Goal: Find contact information: Find contact information

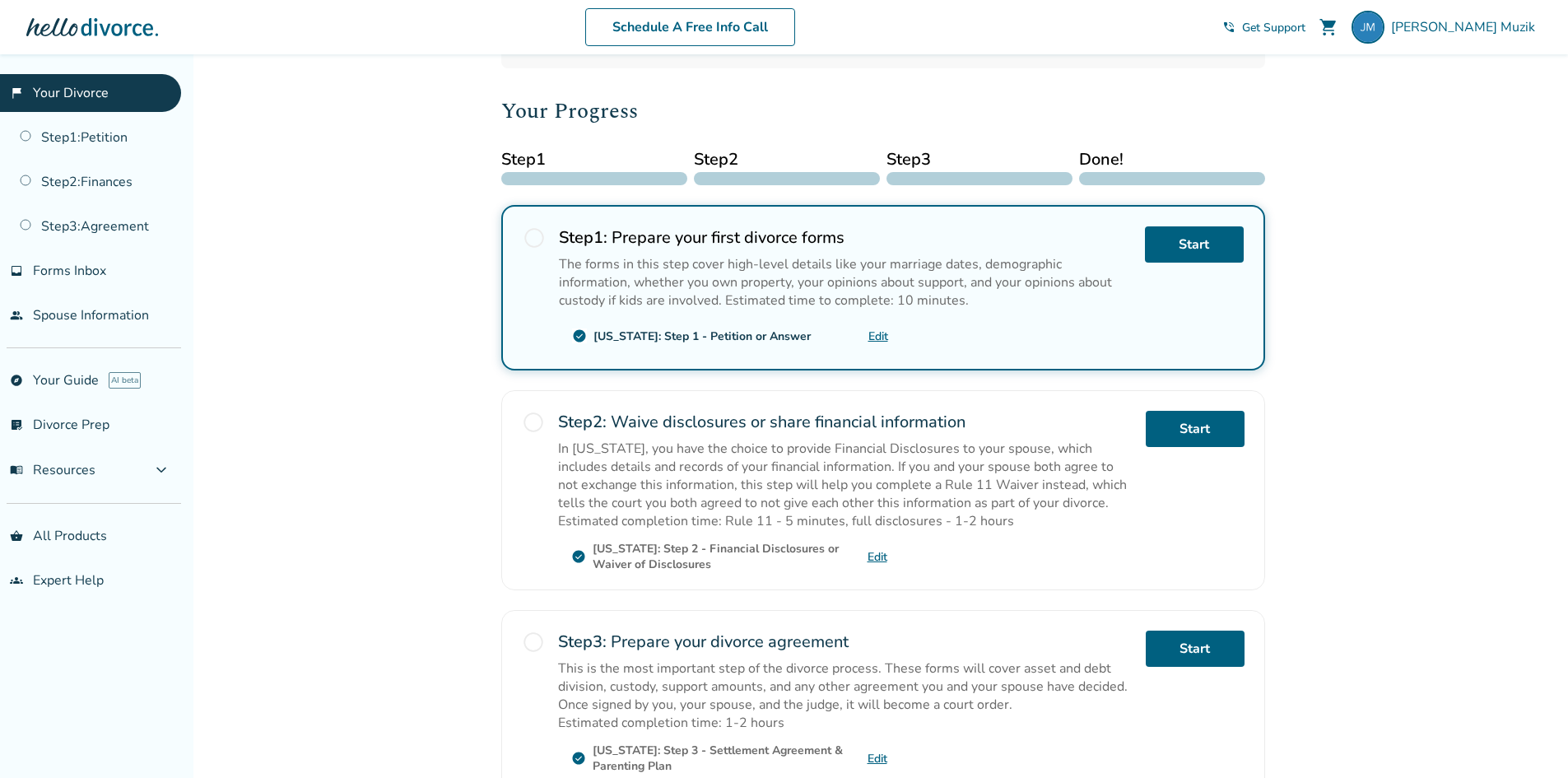
scroll to position [247, 0]
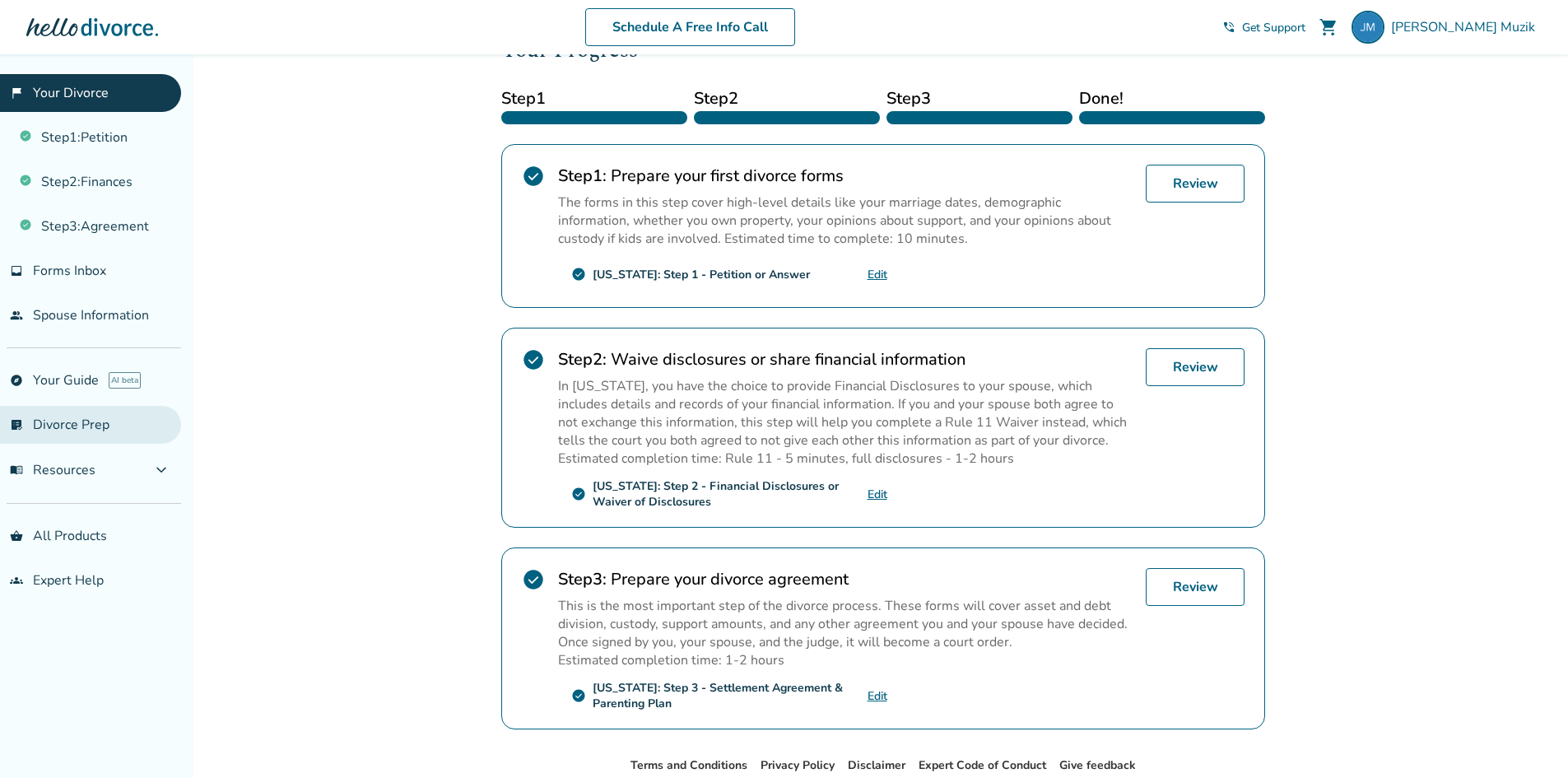
click at [62, 428] on link "list_alt_check Divorce Prep" at bounding box center [90, 424] width 181 height 38
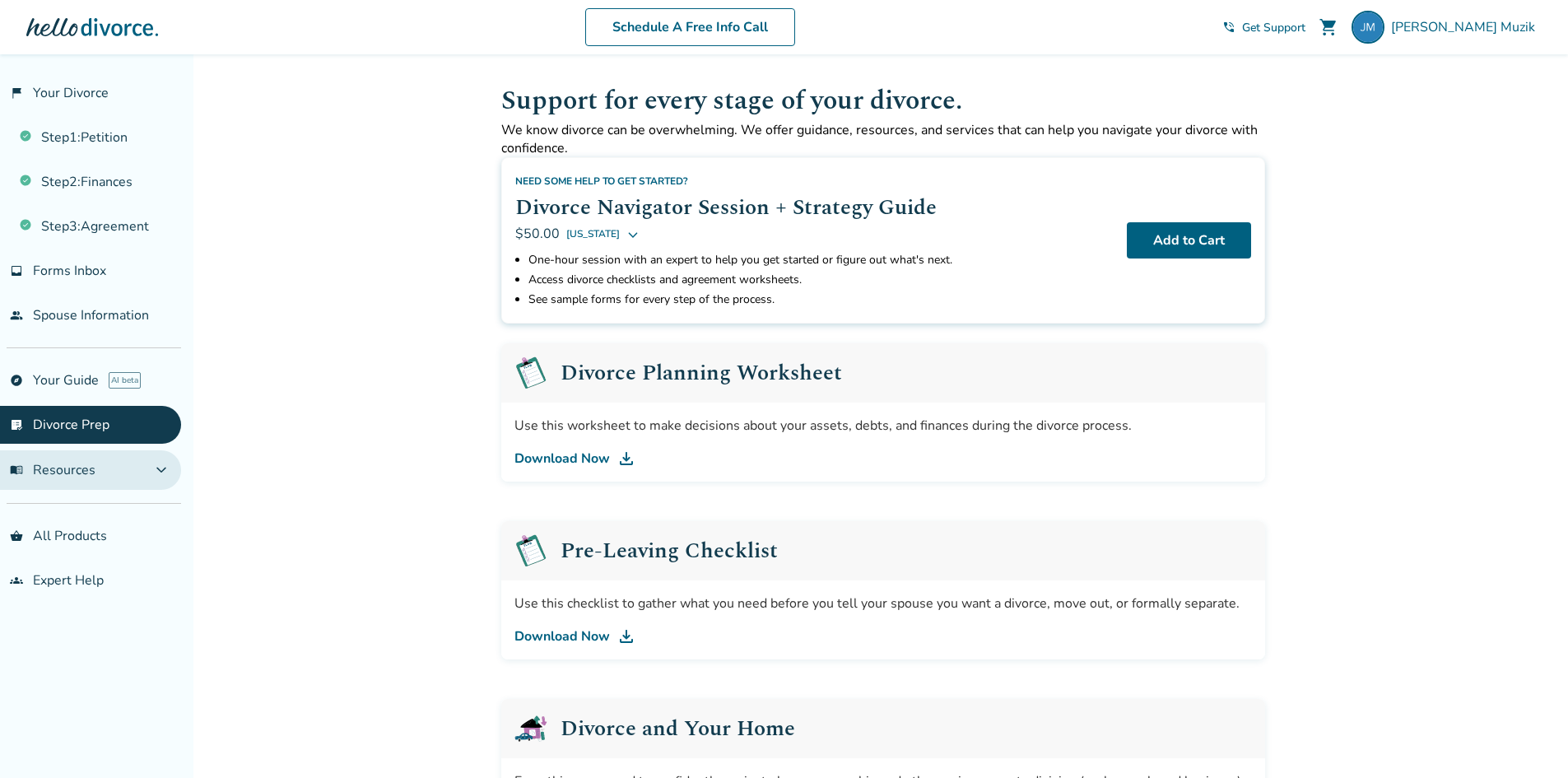
click at [62, 475] on span "menu_book Resources" at bounding box center [52, 470] width 86 height 18
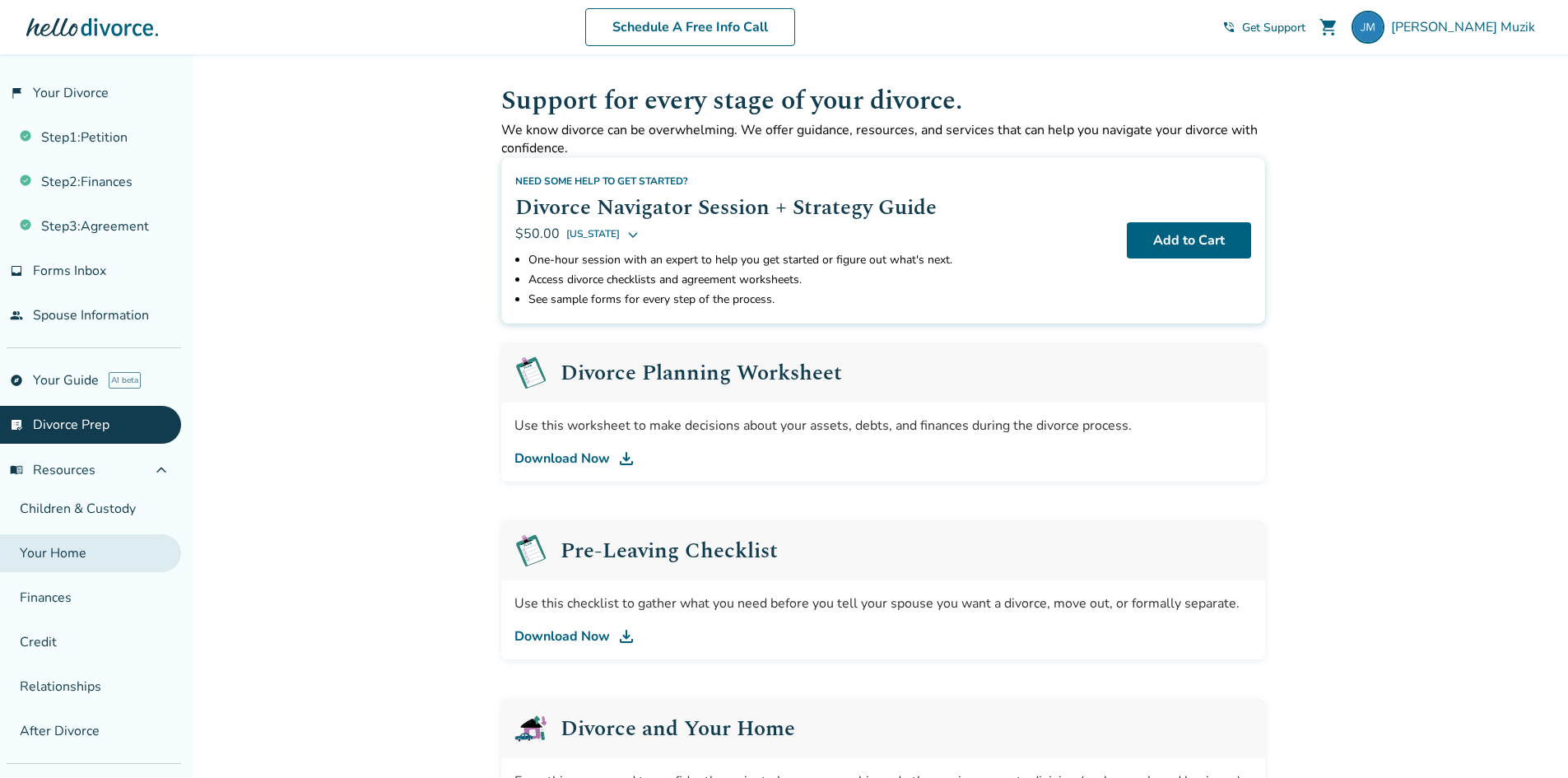
click at [82, 565] on link "Your Home" at bounding box center [90, 552] width 181 height 38
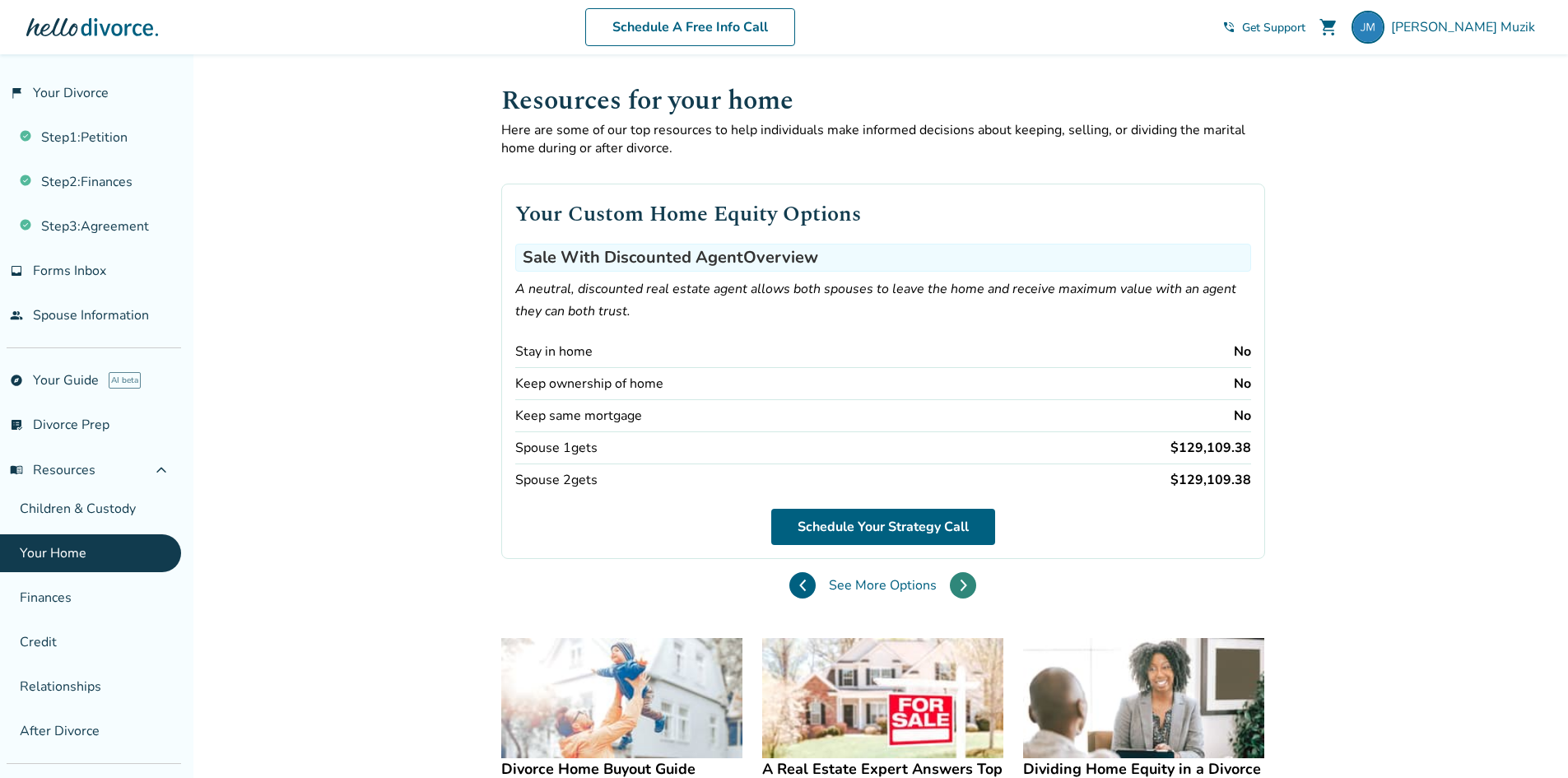
click at [965, 587] on icon at bounding box center [963, 586] width 7 height 13
click at [962, 585] on icon at bounding box center [963, 586] width 7 height 13
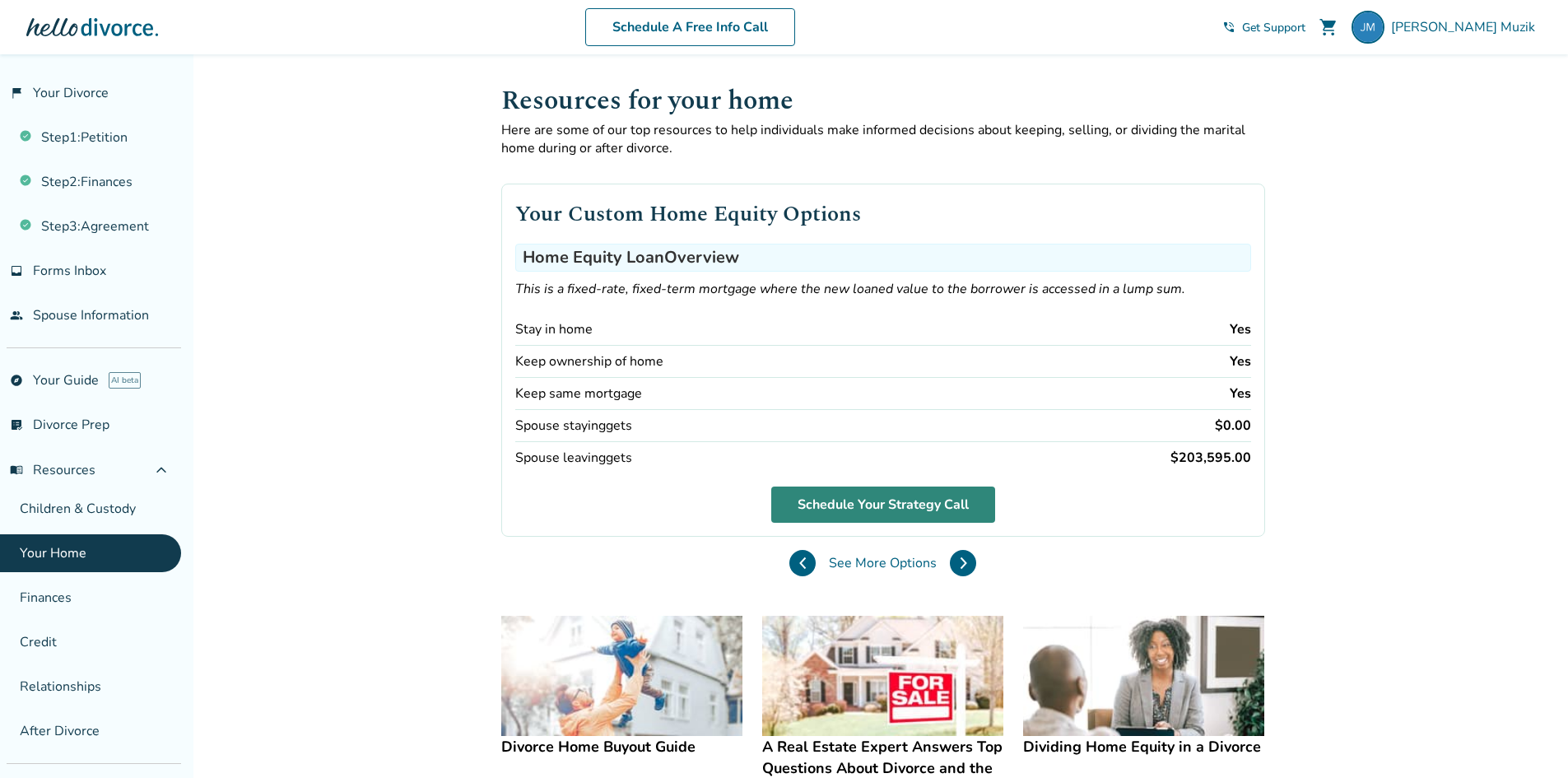
click at [841, 495] on link "Schedule Your Strategy Call" at bounding box center [882, 505] width 224 height 36
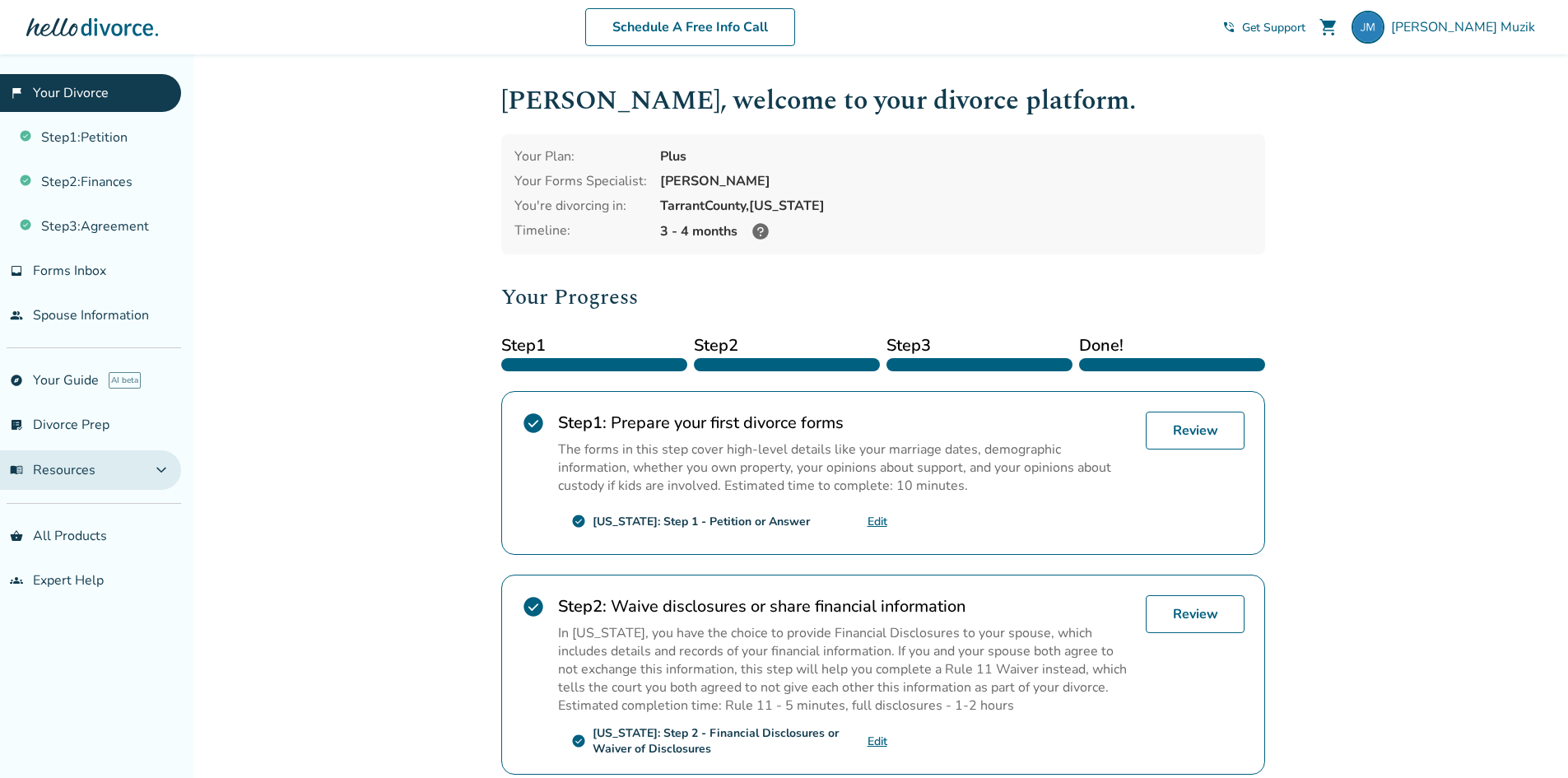
click at [111, 479] on button "menu_book Resources expand_more" at bounding box center [90, 470] width 181 height 40
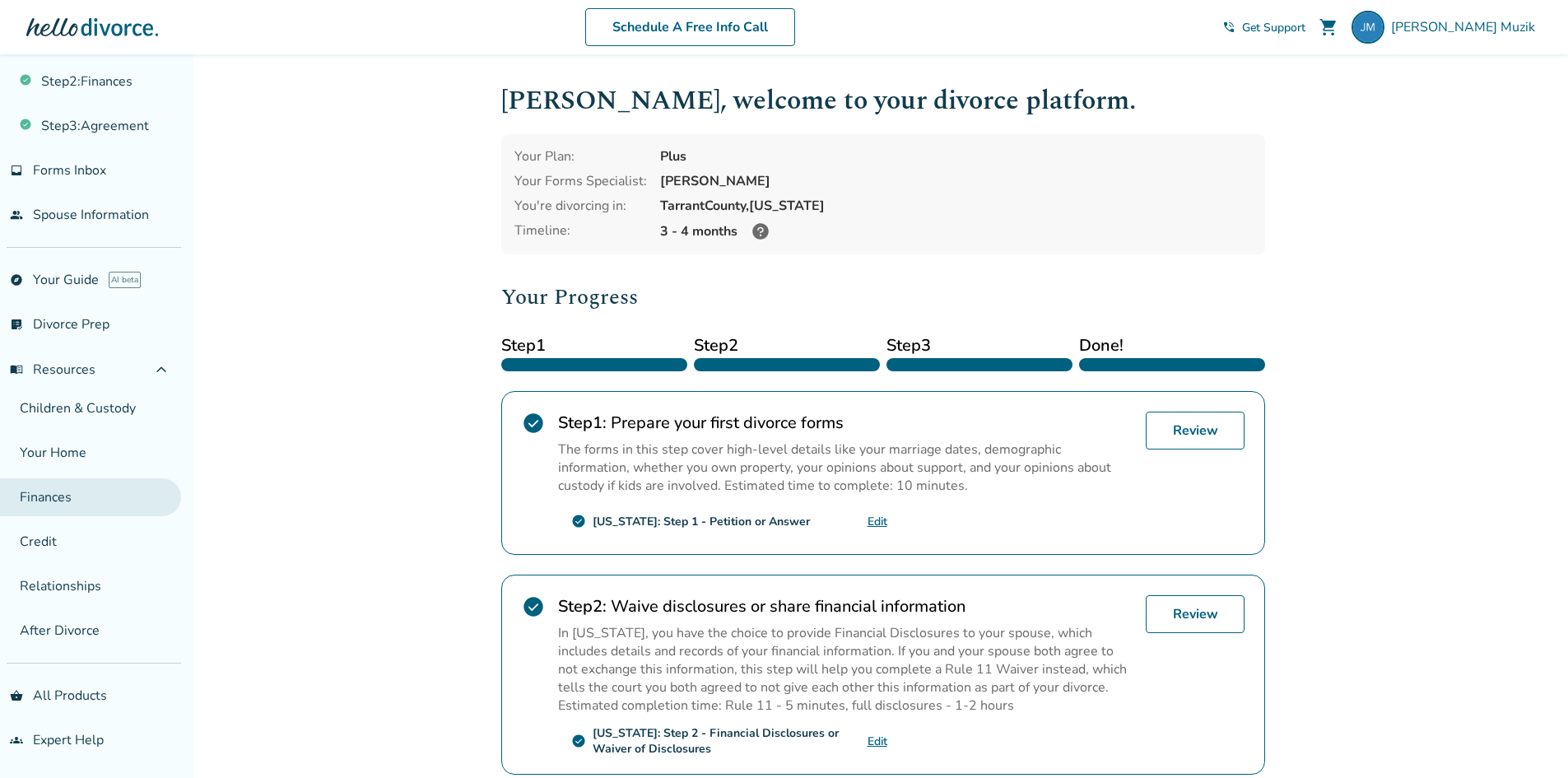
scroll to position [101, 0]
click at [71, 459] on link "Your Home" at bounding box center [90, 451] width 181 height 38
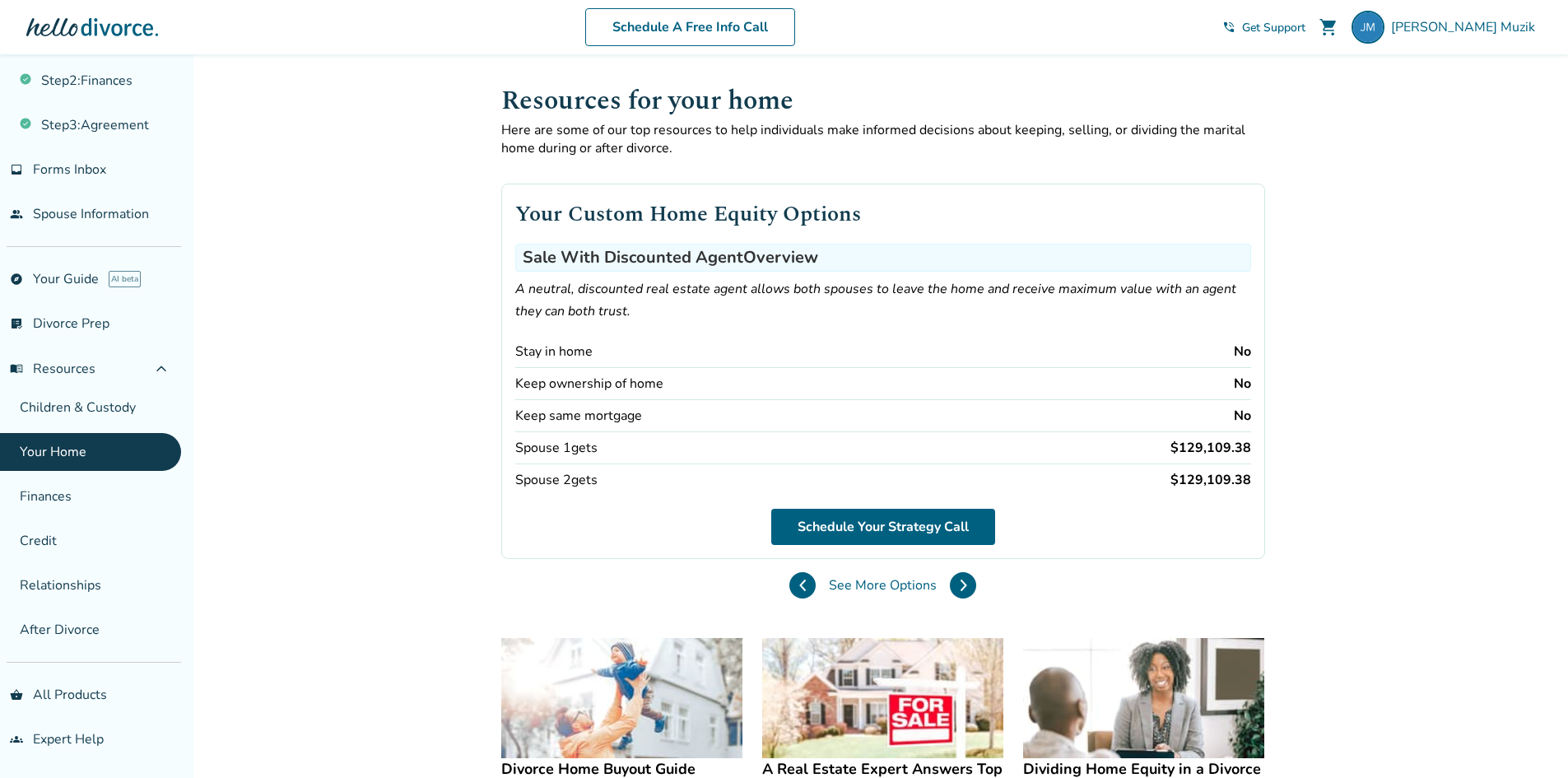
click at [1305, 35] on span "Get Support" at bounding box center [1274, 27] width 63 height 16
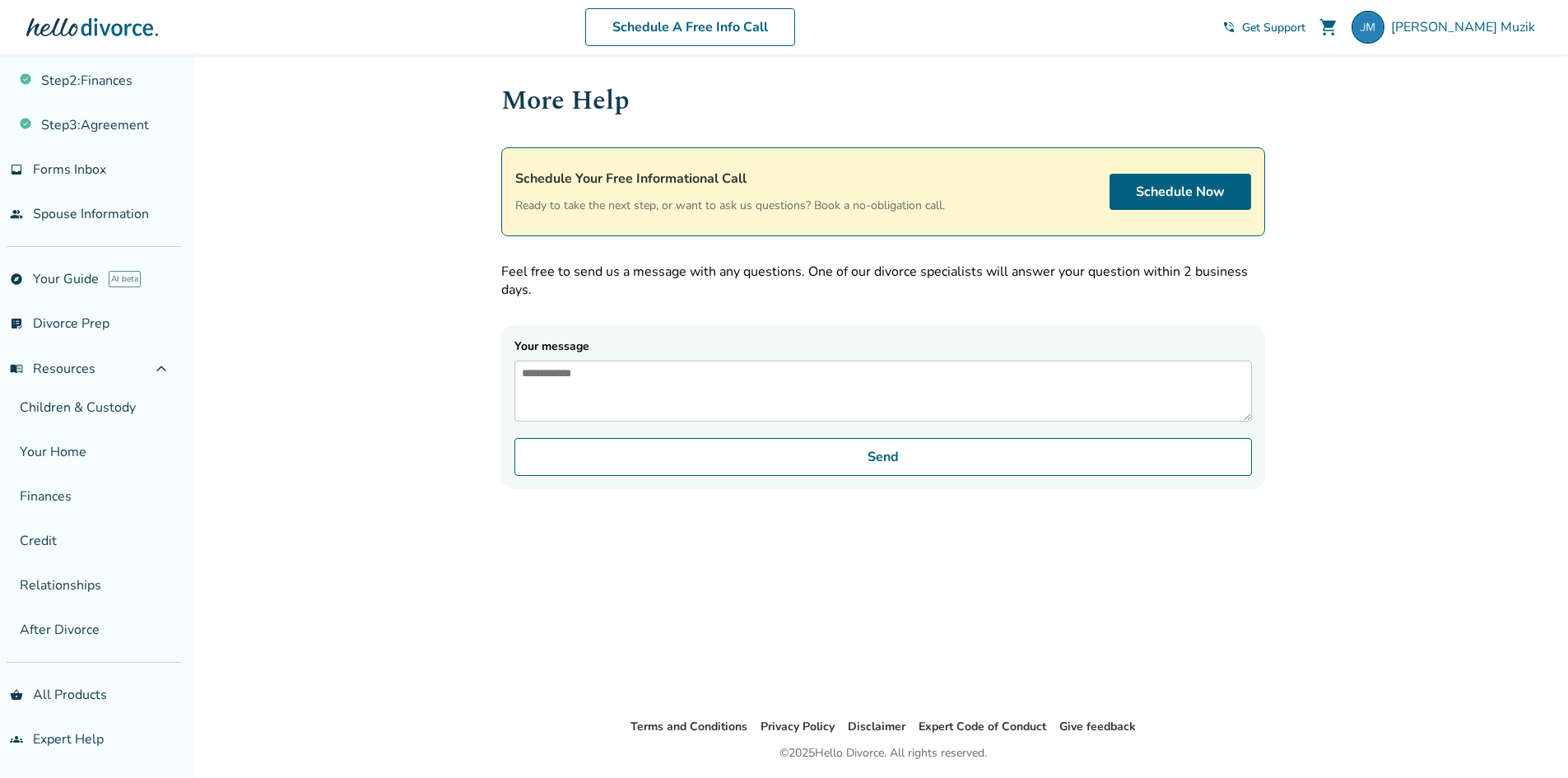
click at [883, 370] on textarea "Your message" at bounding box center [882, 391] width 737 height 61
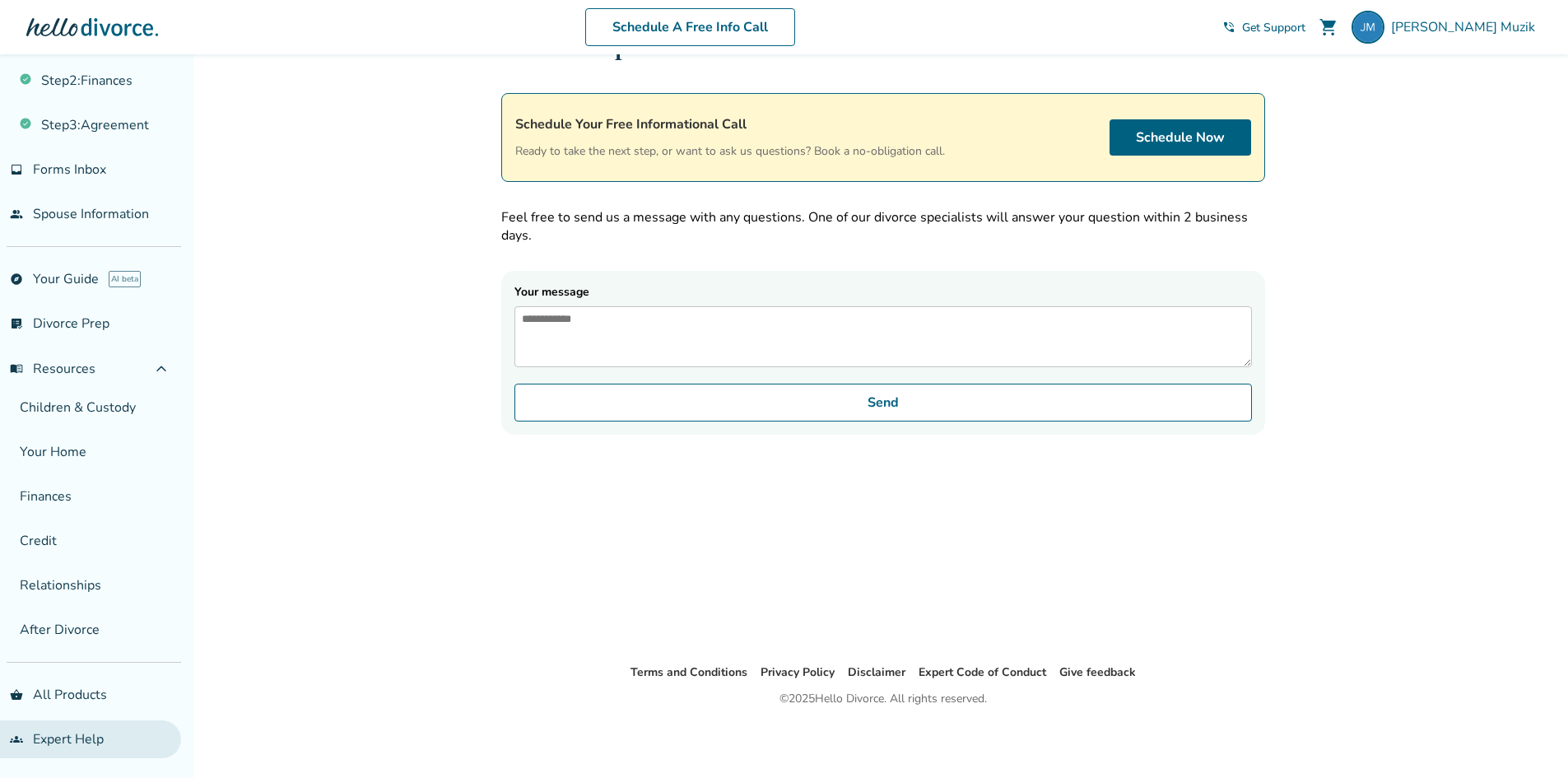
click at [59, 735] on link "groups Expert Help" at bounding box center [90, 739] width 181 height 38
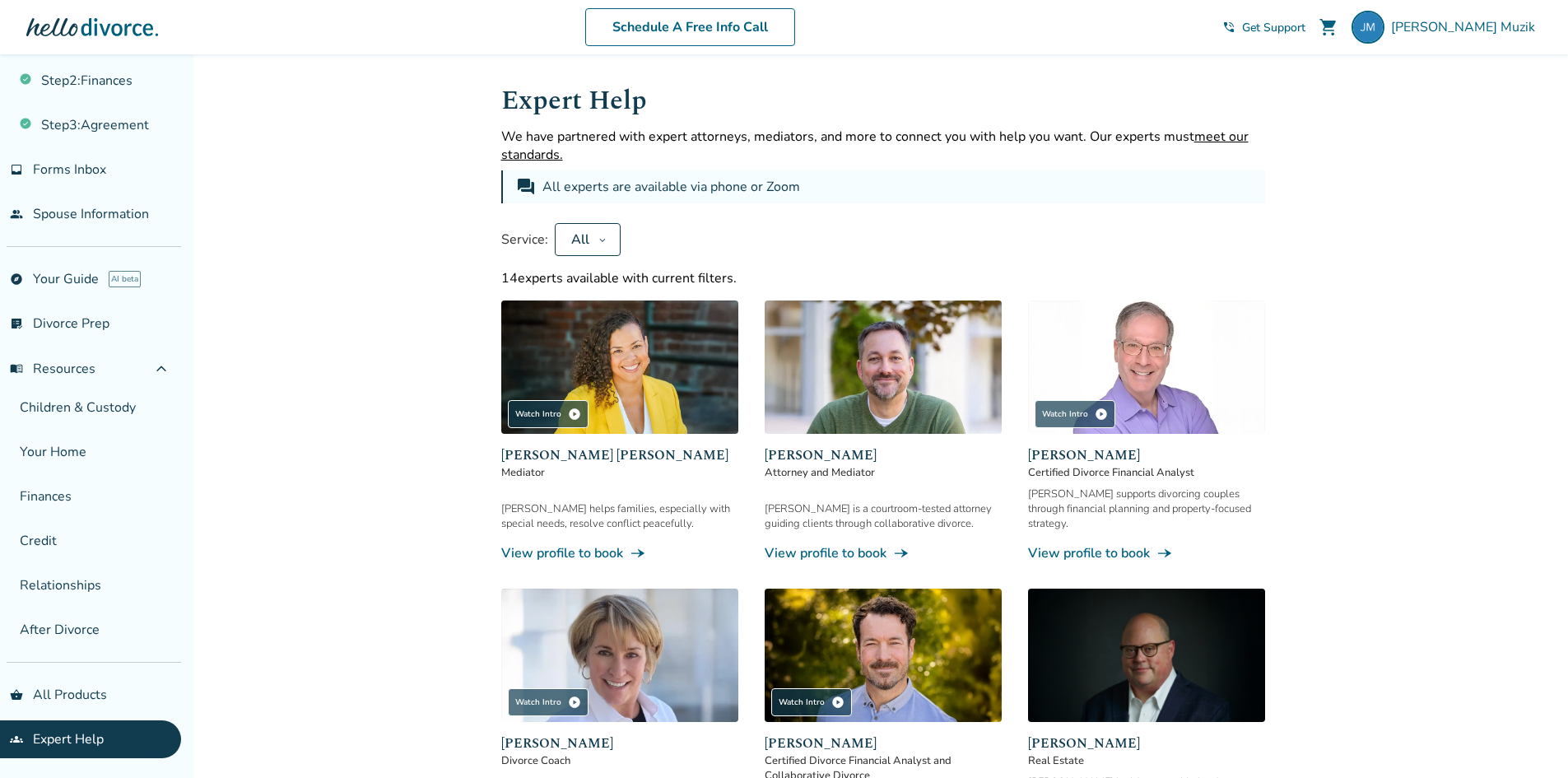
click at [588, 230] on button "All" at bounding box center [588, 239] width 66 height 33
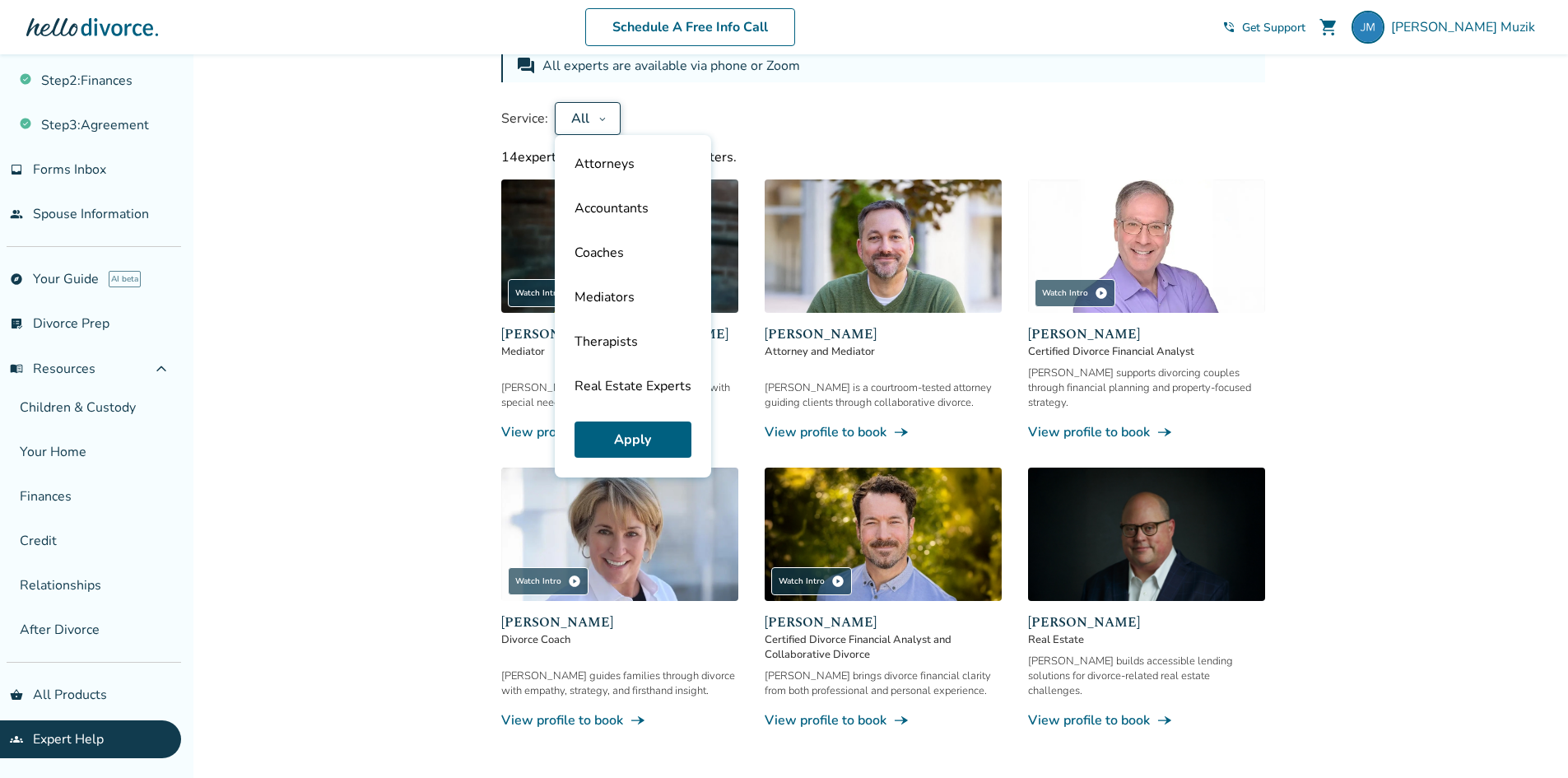
scroll to position [165, 0]
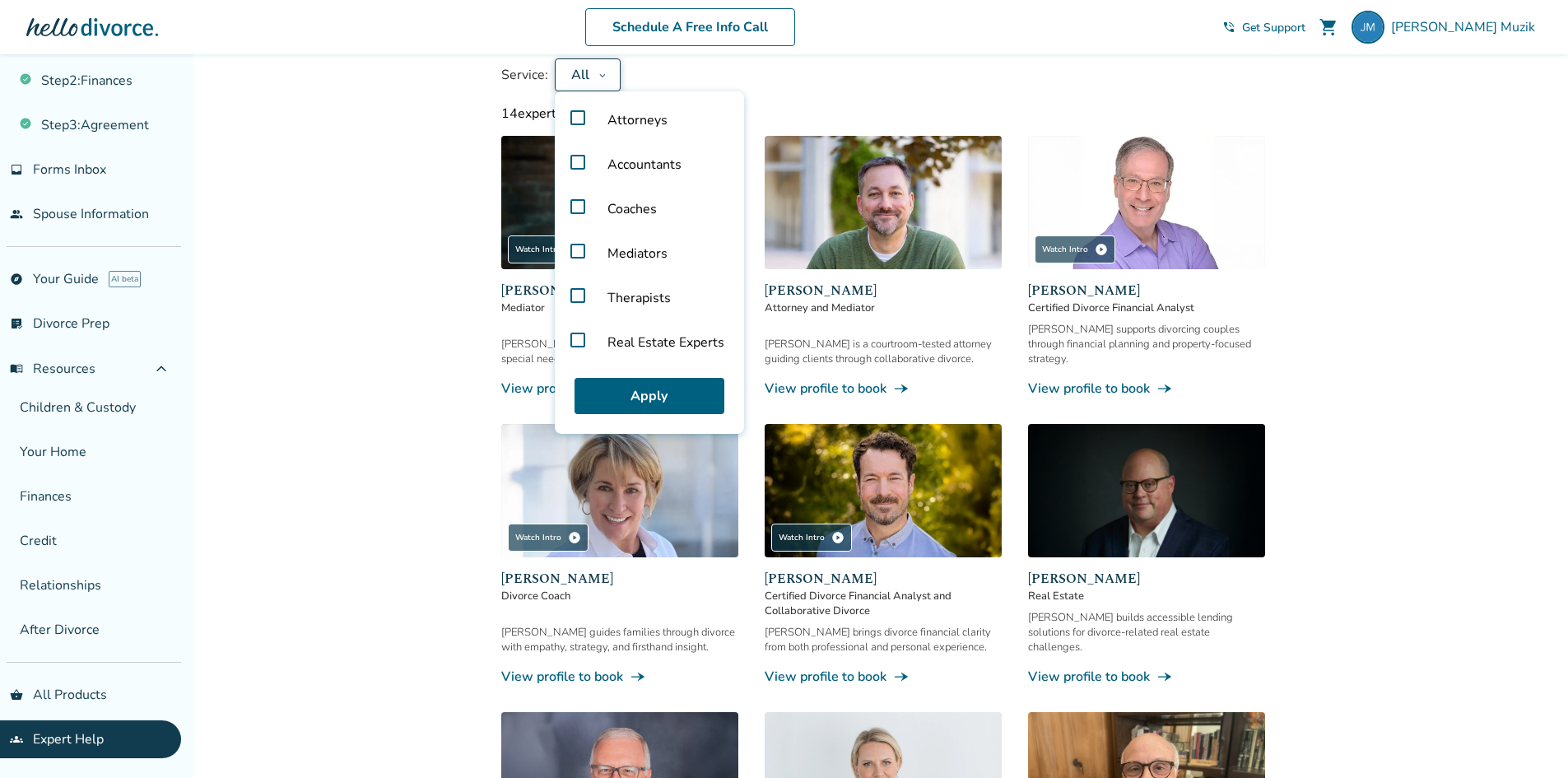
click at [626, 347] on span "Real Estate Experts" at bounding box center [666, 343] width 144 height 44
click at [635, 385] on button "Apply" at bounding box center [649, 395] width 150 height 36
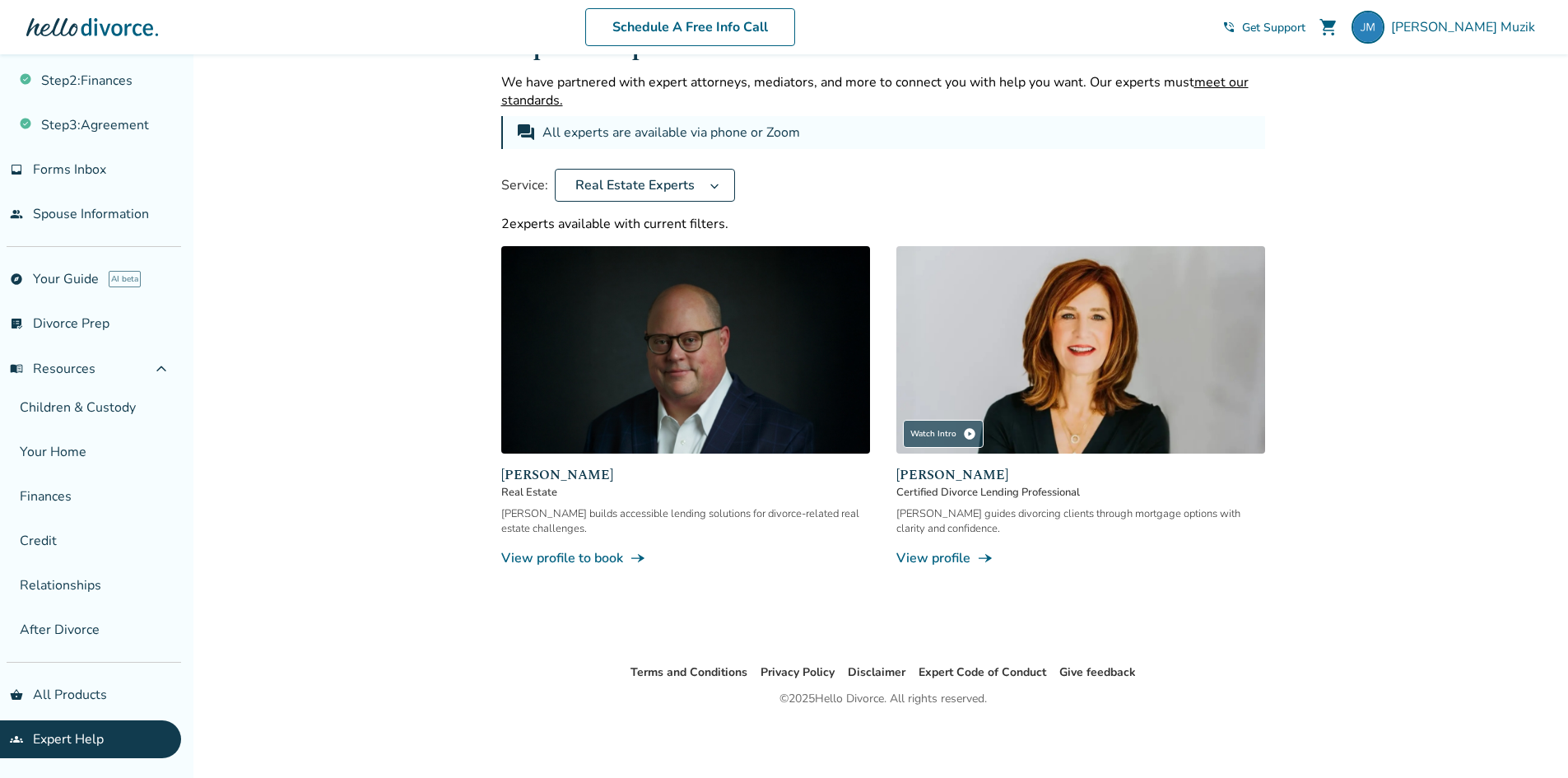
scroll to position [54, 0]
click at [947, 560] on link "View profile line_end_arrow_notch" at bounding box center [1080, 559] width 369 height 18
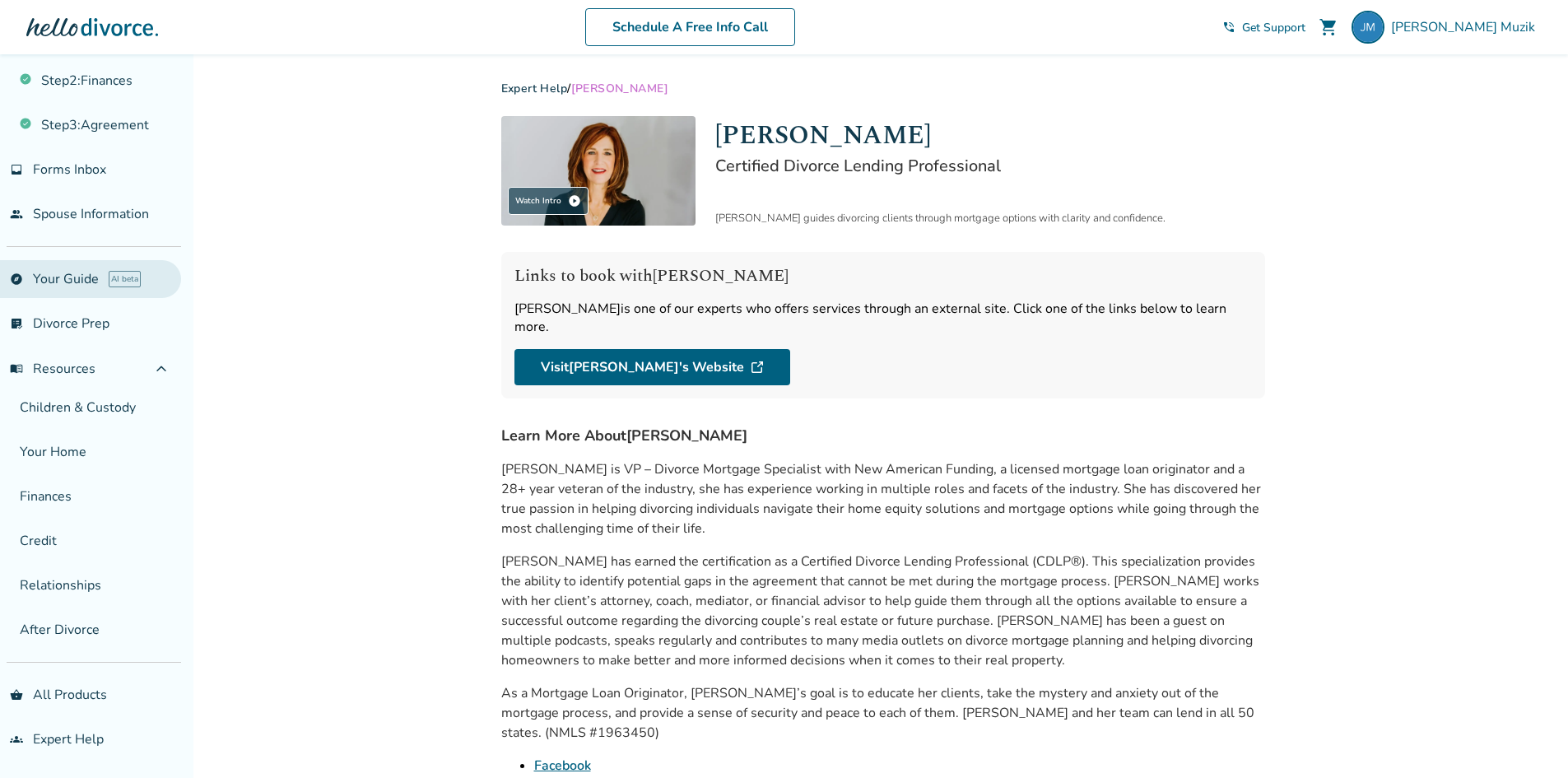
click at [75, 283] on link "explore Your Guide AI beta" at bounding box center [90, 279] width 181 height 38
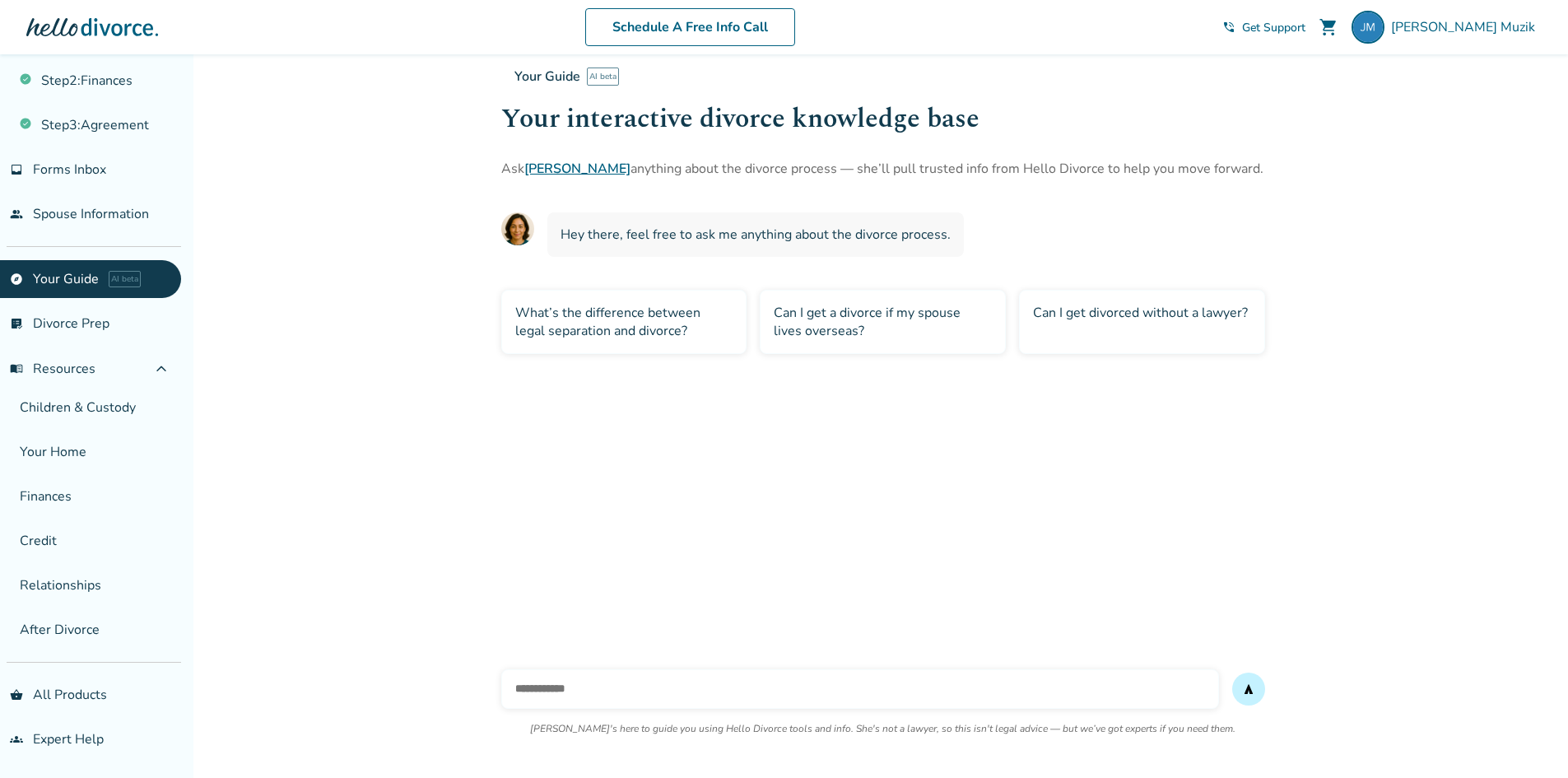
click at [562, 689] on input "text" at bounding box center [860, 689] width 718 height 40
type input "**********"
click at [1232, 673] on button "send" at bounding box center [1249, 690] width 33 height 33
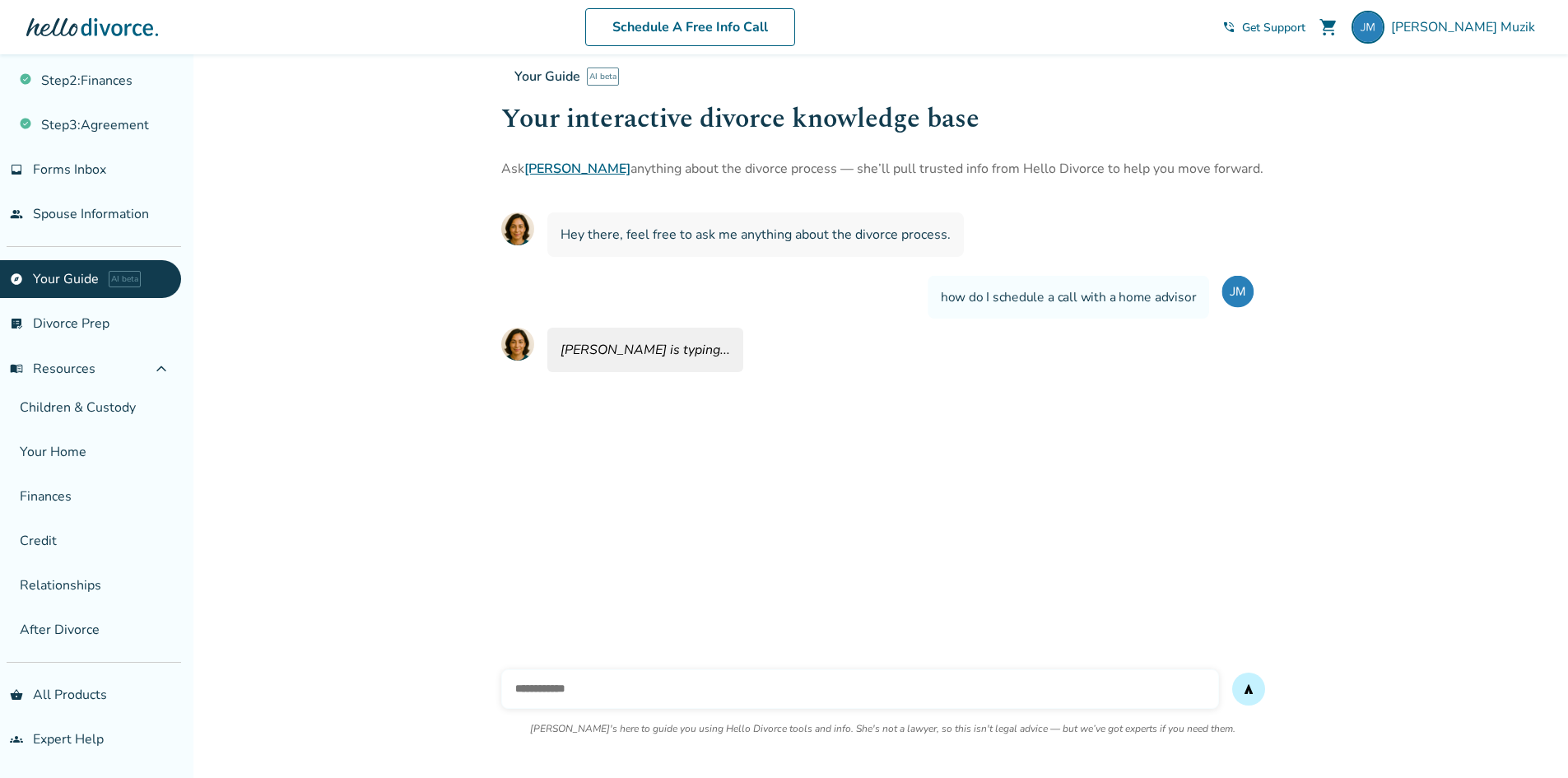
scroll to position [54, 0]
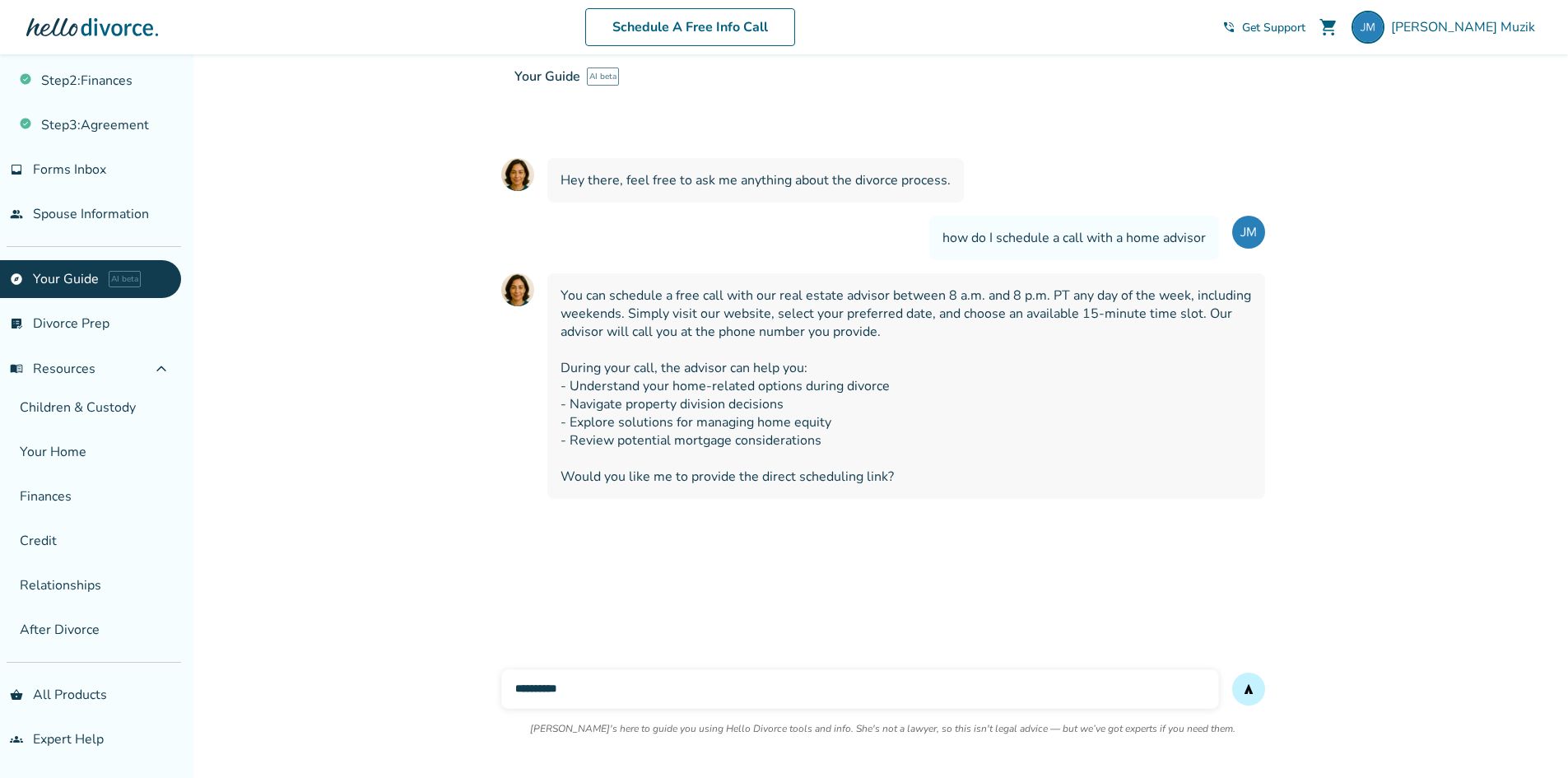
type input "**********"
click at [1232, 673] on button "send" at bounding box center [1249, 690] width 33 height 33
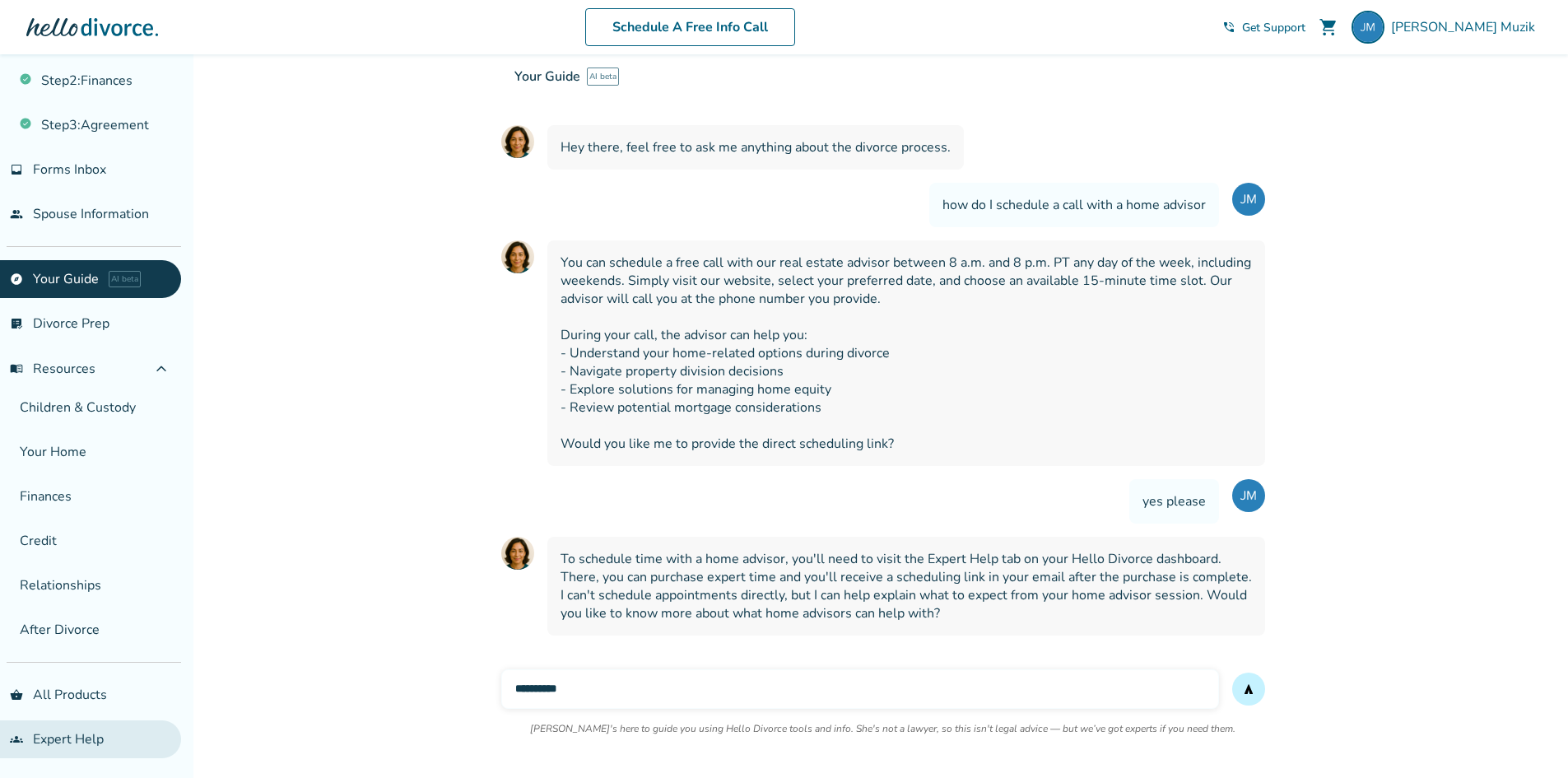
type input "**********"
click at [1232, 673] on button "send" at bounding box center [1249, 690] width 33 height 33
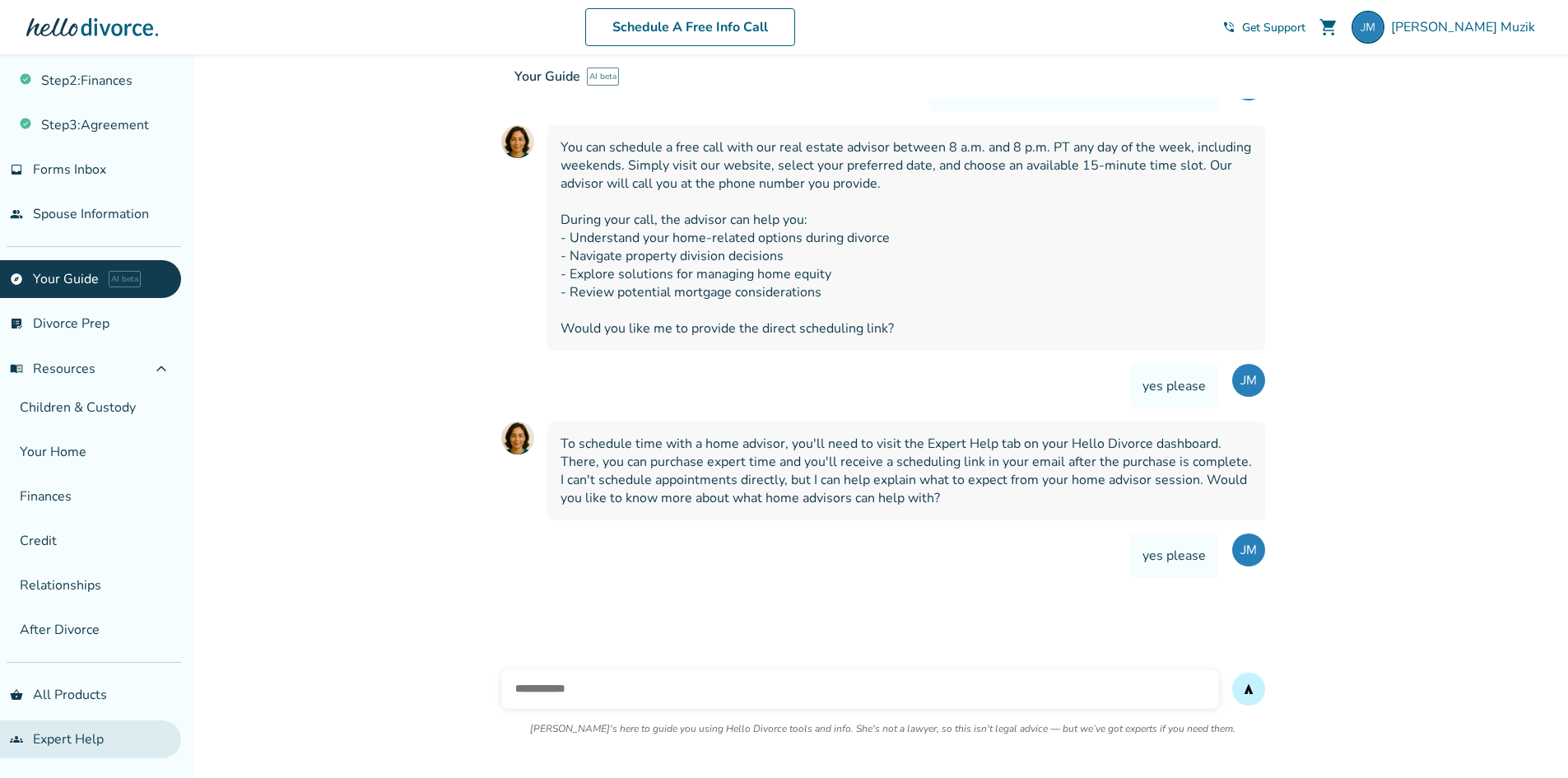
scroll to position [238, 0]
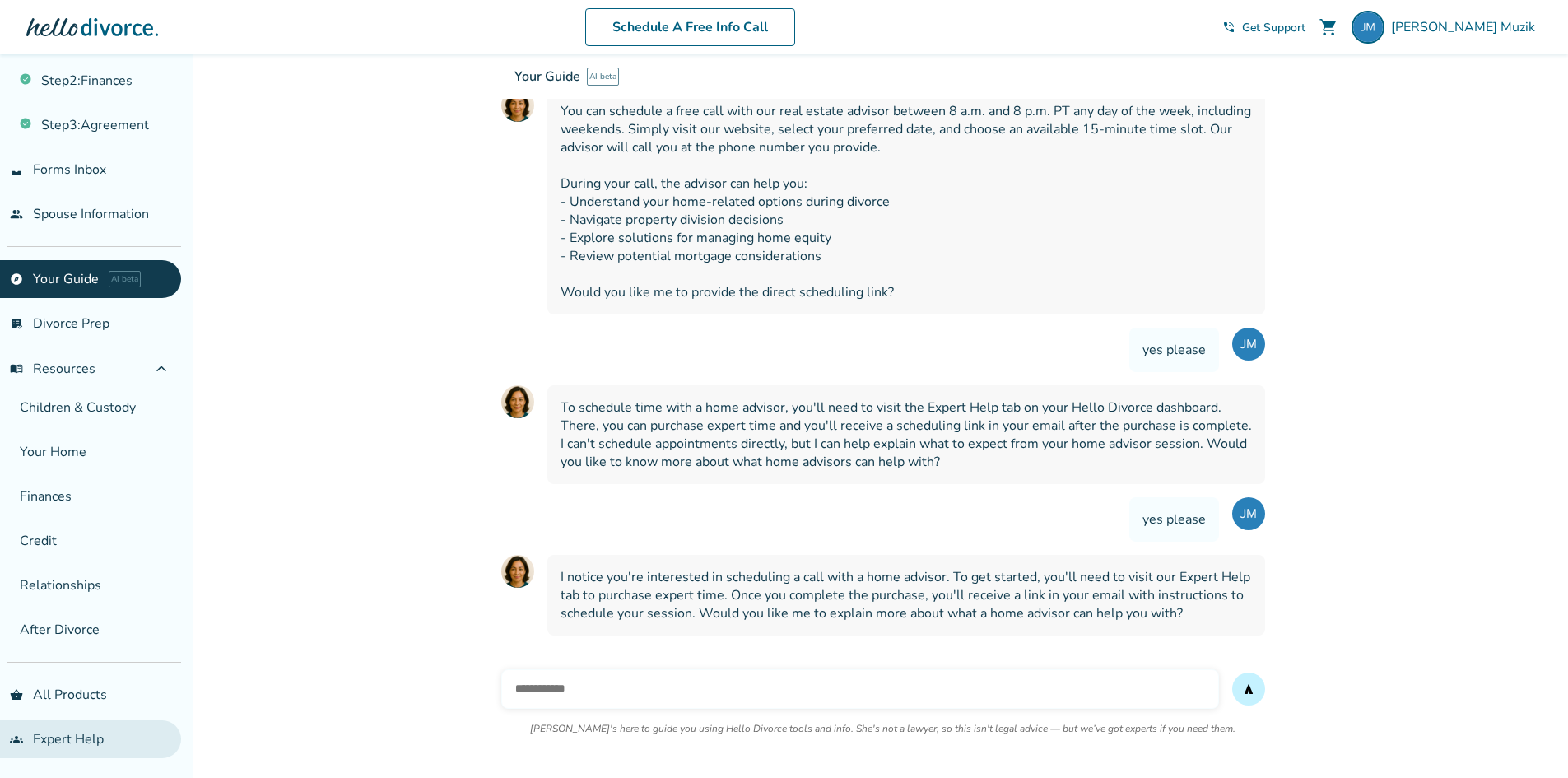
click at [88, 732] on link "groups Expert Help" at bounding box center [90, 739] width 181 height 38
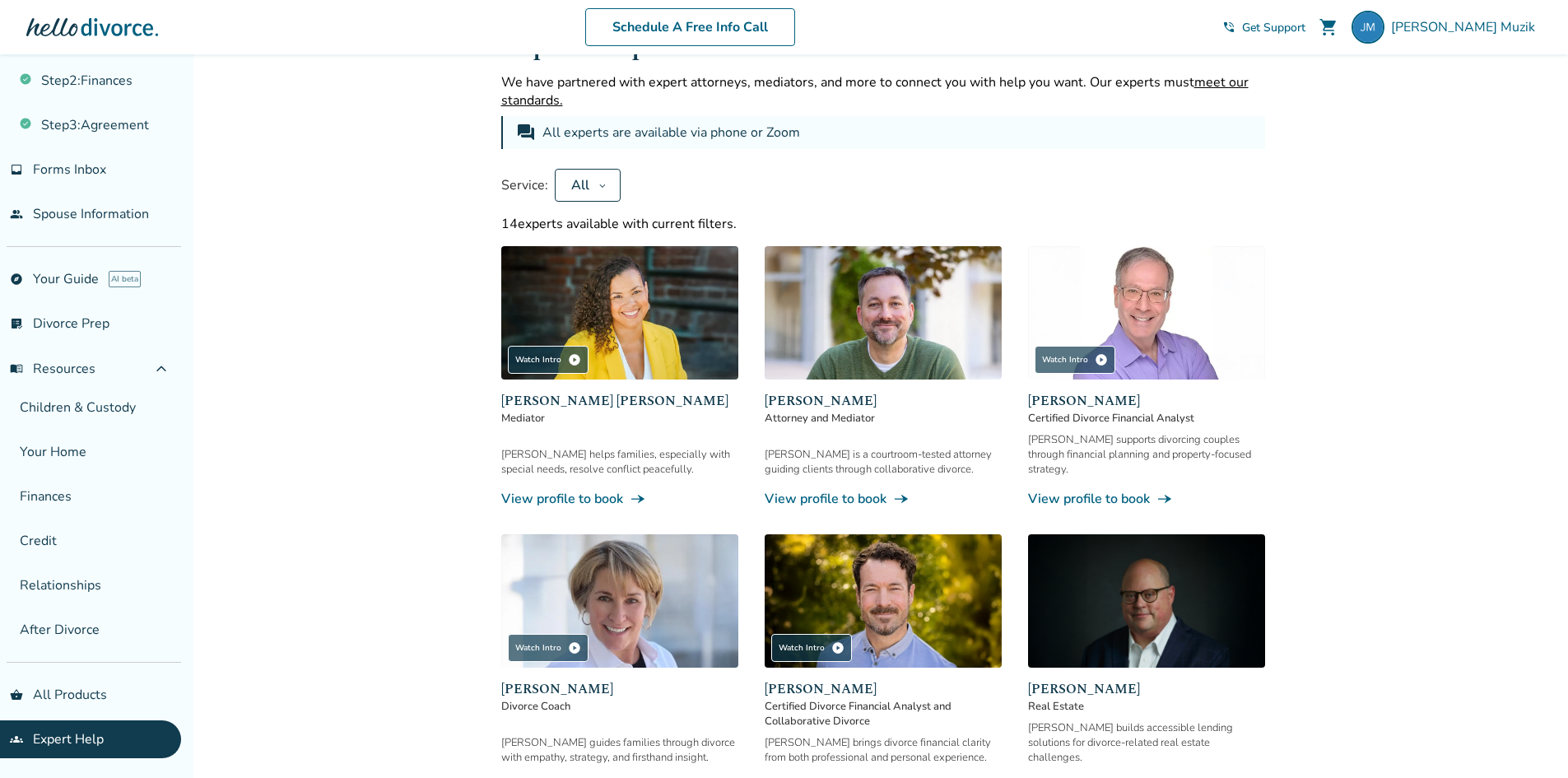
scroll to position [238, 0]
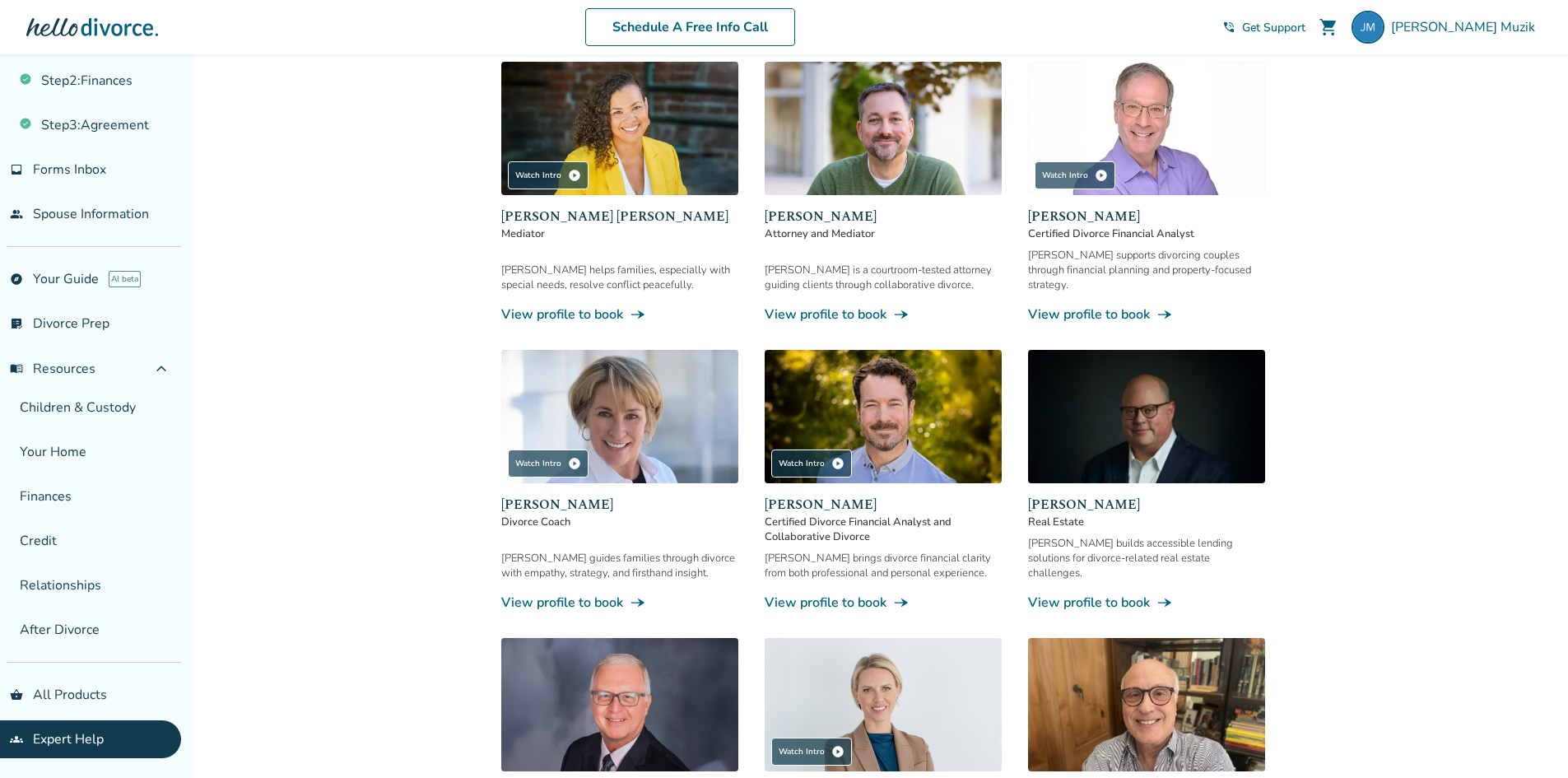
click at [1055, 257] on div "Jeff supports divorcing couples through financial planning and property-focused…" at bounding box center [1147, 270] width 237 height 44
click at [1069, 306] on link "View profile to book line_end_arrow_notch" at bounding box center [1147, 315] width 237 height 18
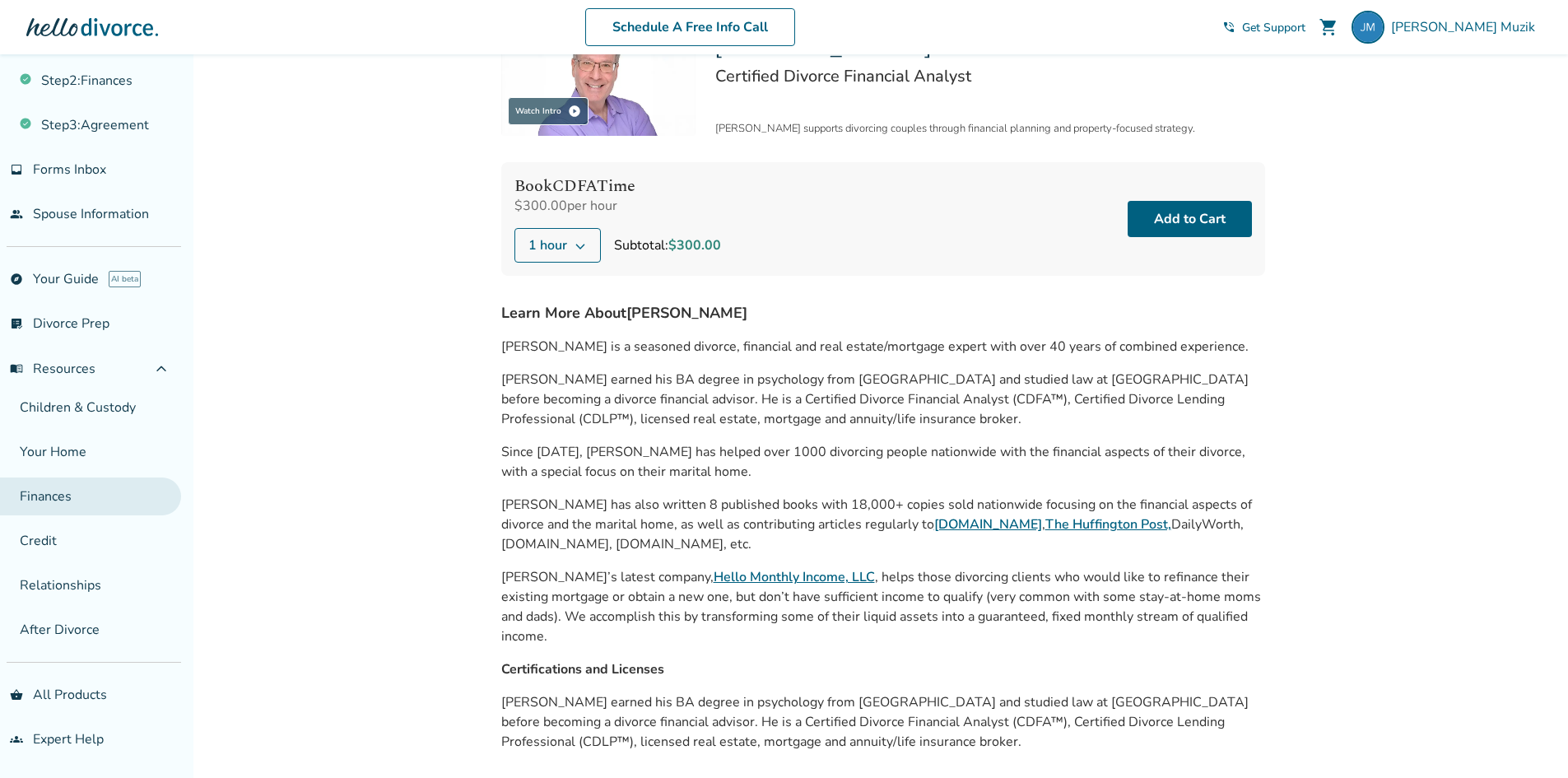
scroll to position [312, 0]
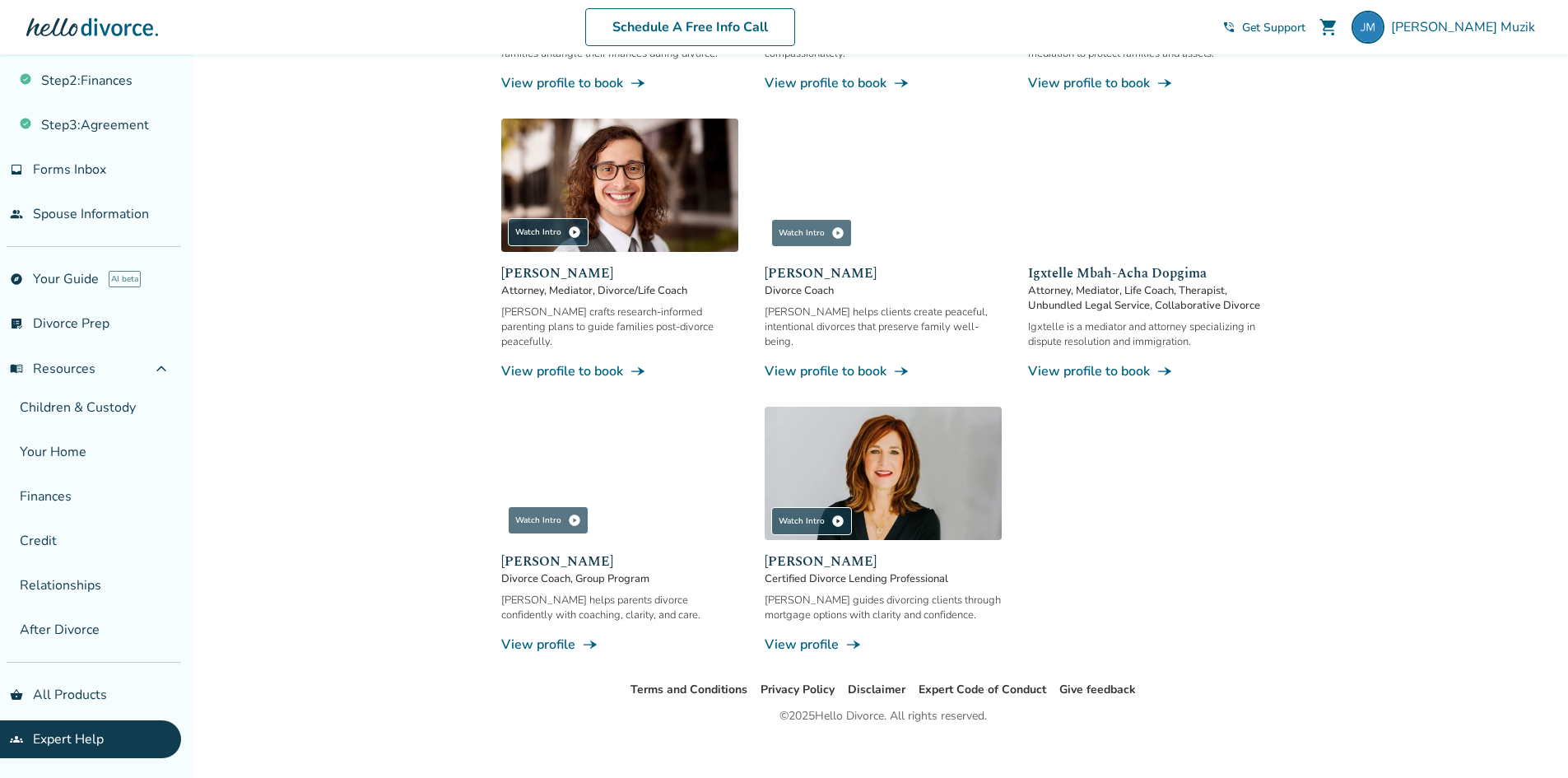
scroll to position [1063, 0]
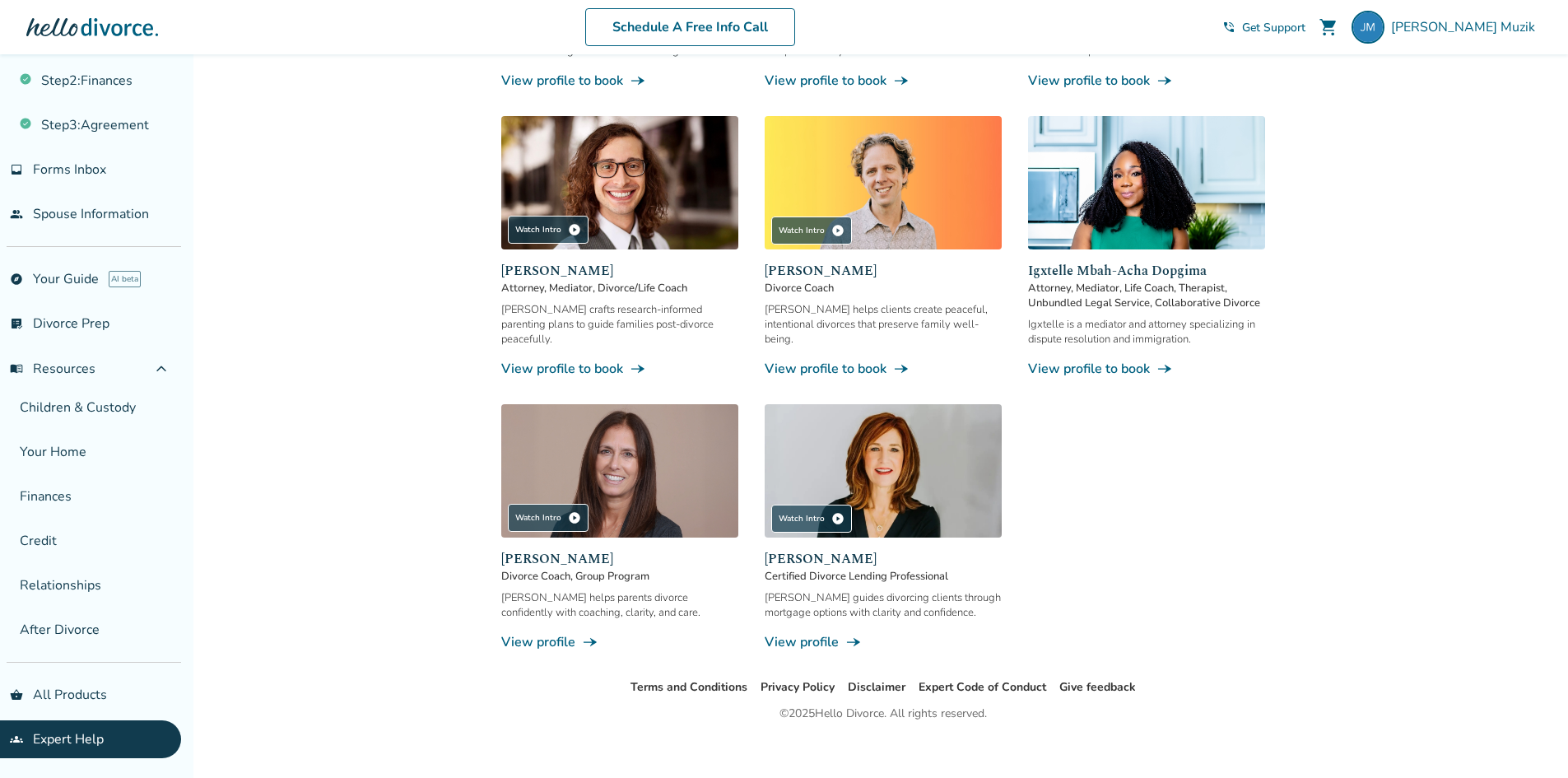
click at [937, 590] on div "Tami guides divorcing clients through mortgage options with clarity and confide…" at bounding box center [883, 605] width 237 height 29
click at [918, 590] on div "Tami guides divorcing clients through mortgage options with clarity and confide…" at bounding box center [883, 605] width 237 height 29
click at [830, 633] on link "View profile line_end_arrow_notch" at bounding box center [883, 643] width 237 height 18
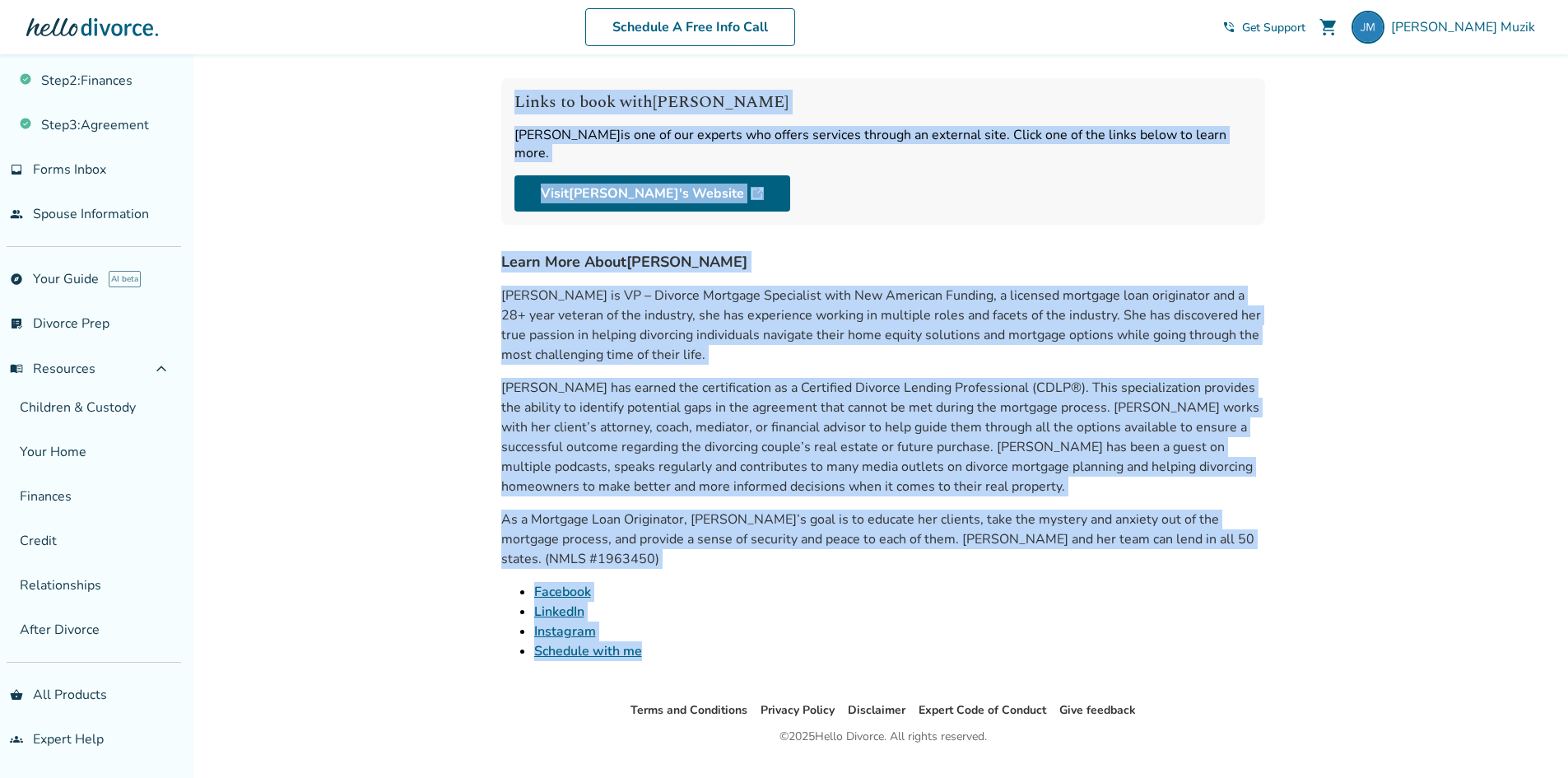
click at [808, 602] on li "LinkedIn" at bounding box center [899, 611] width 731 height 19
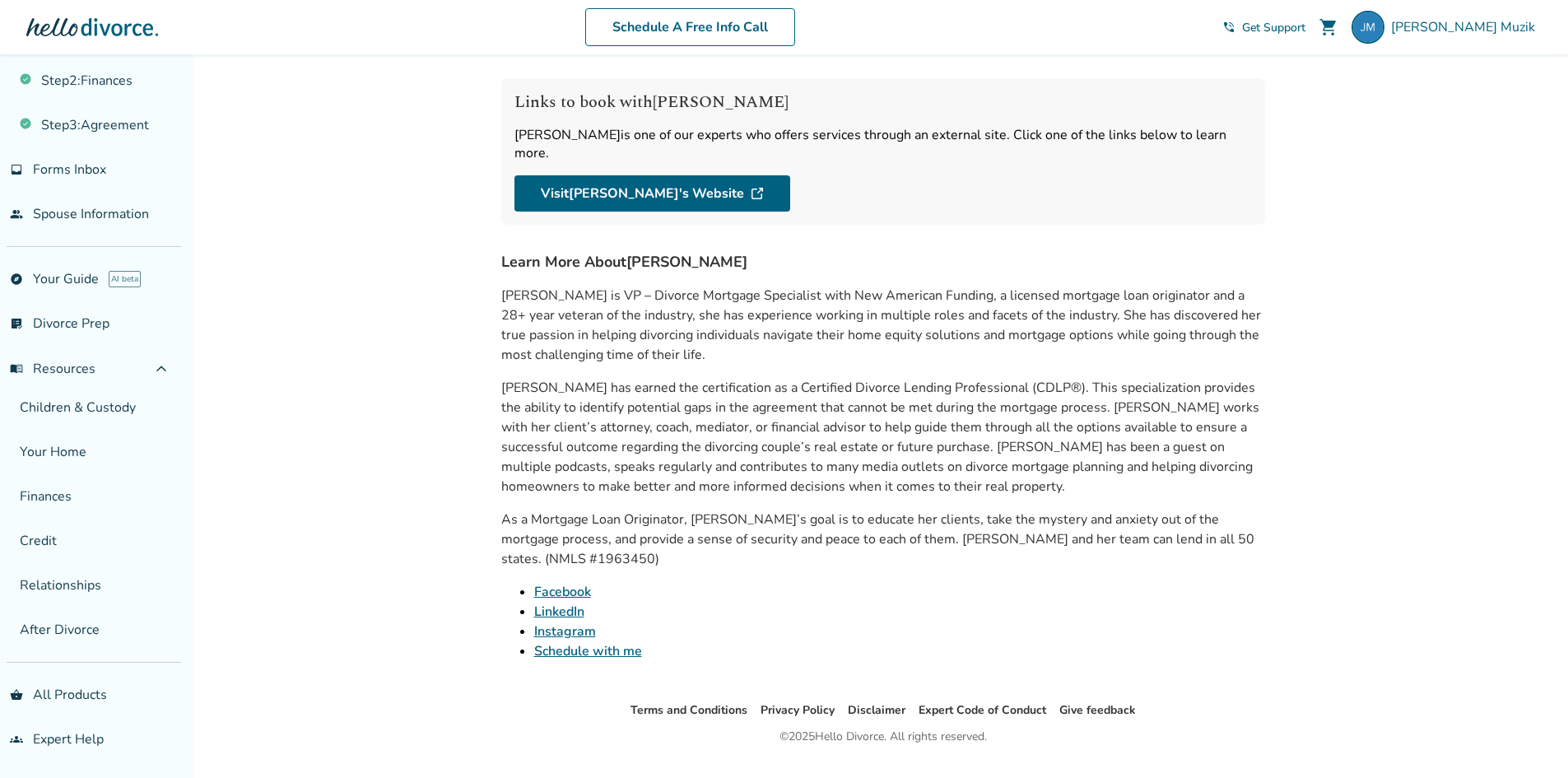
click at [808, 602] on li "LinkedIn" at bounding box center [899, 611] width 731 height 19
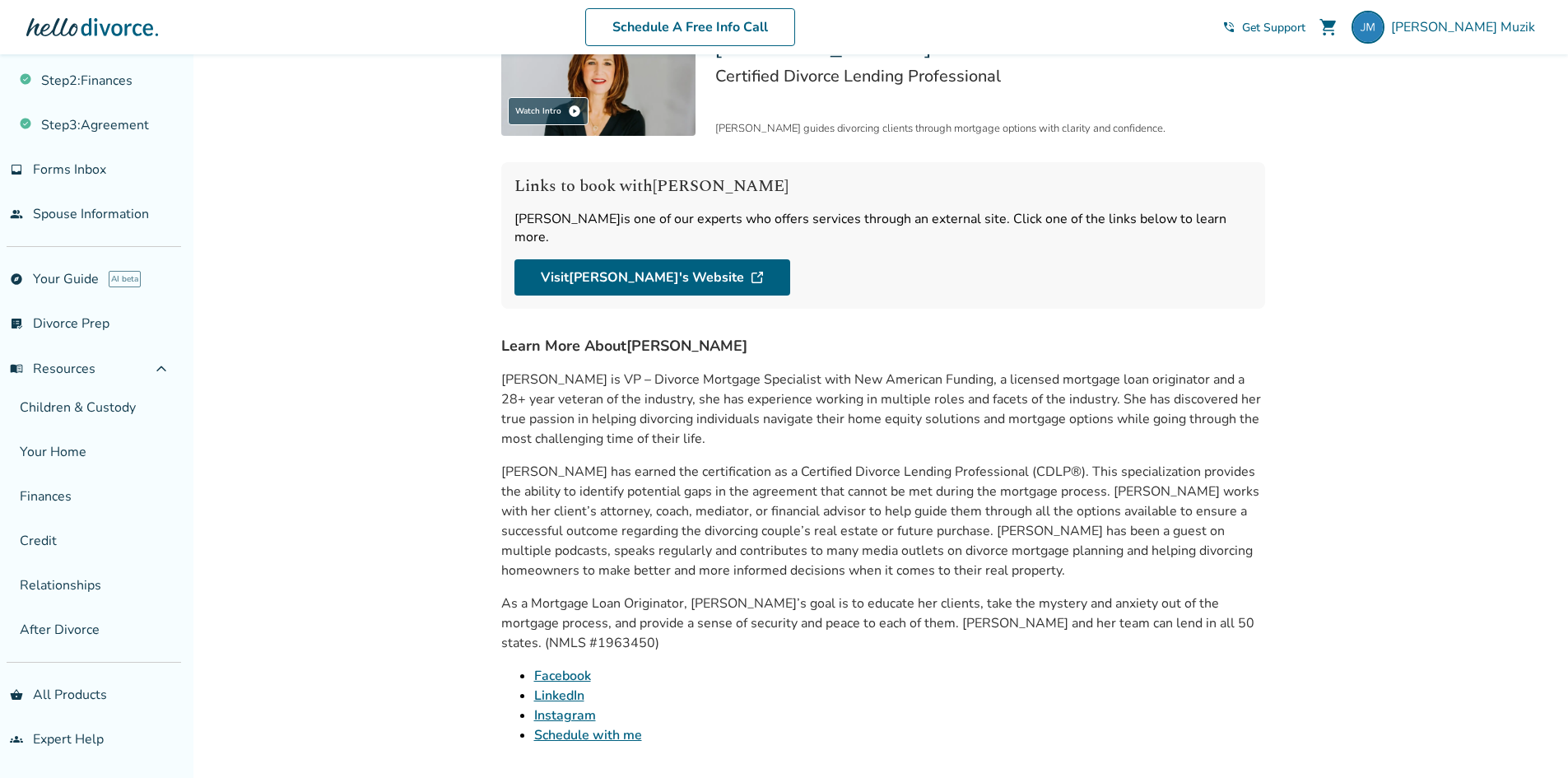
scroll to position [0, 0]
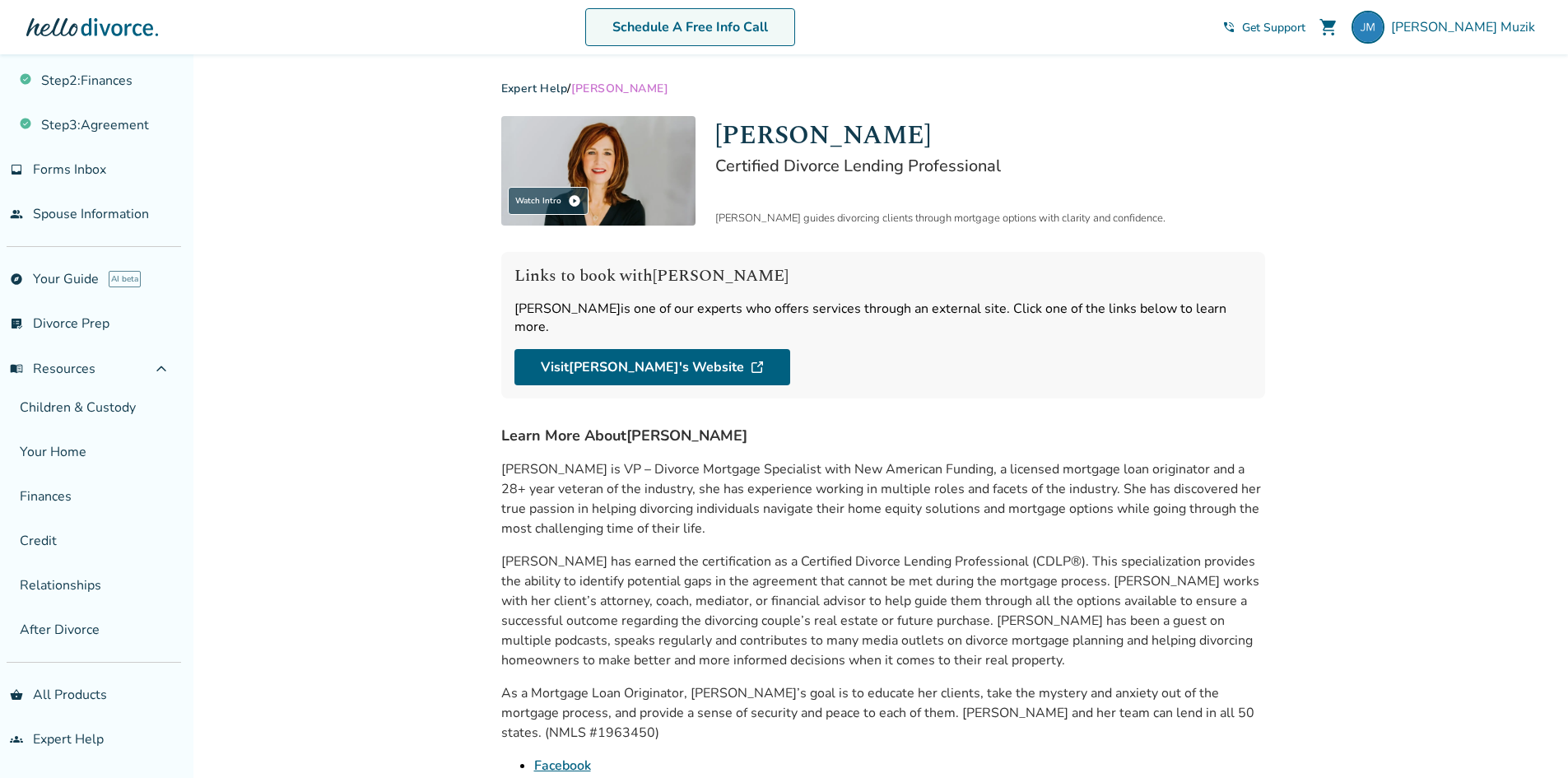
click at [698, 35] on link "Schedule A Free Info Call" at bounding box center [690, 27] width 210 height 38
click at [756, 27] on link "Schedule A Free Info Call" at bounding box center [690, 27] width 210 height 38
